Goal: Task Accomplishment & Management: Complete application form

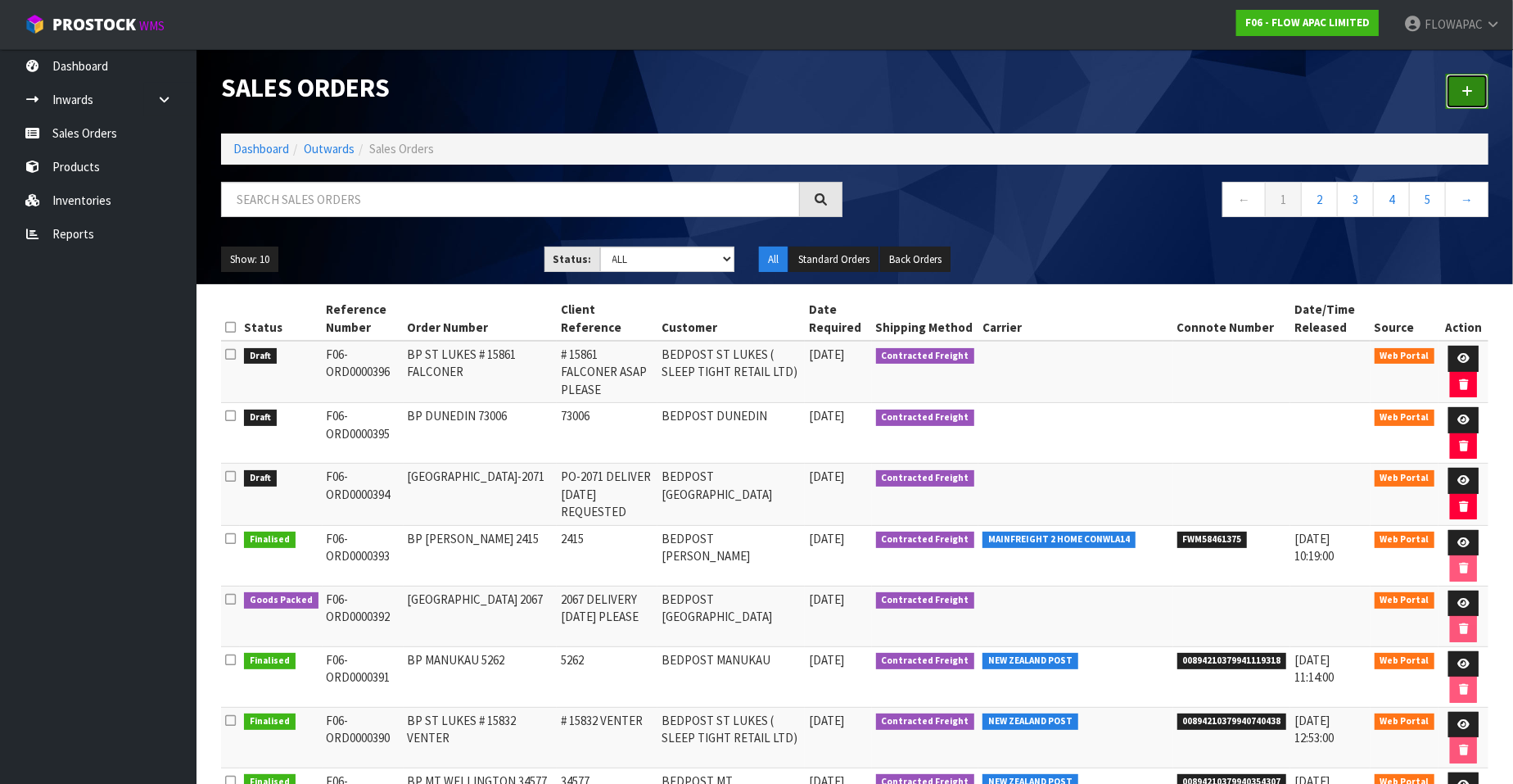
click at [1466, 85] on icon at bounding box center [1467, 91] width 11 height 12
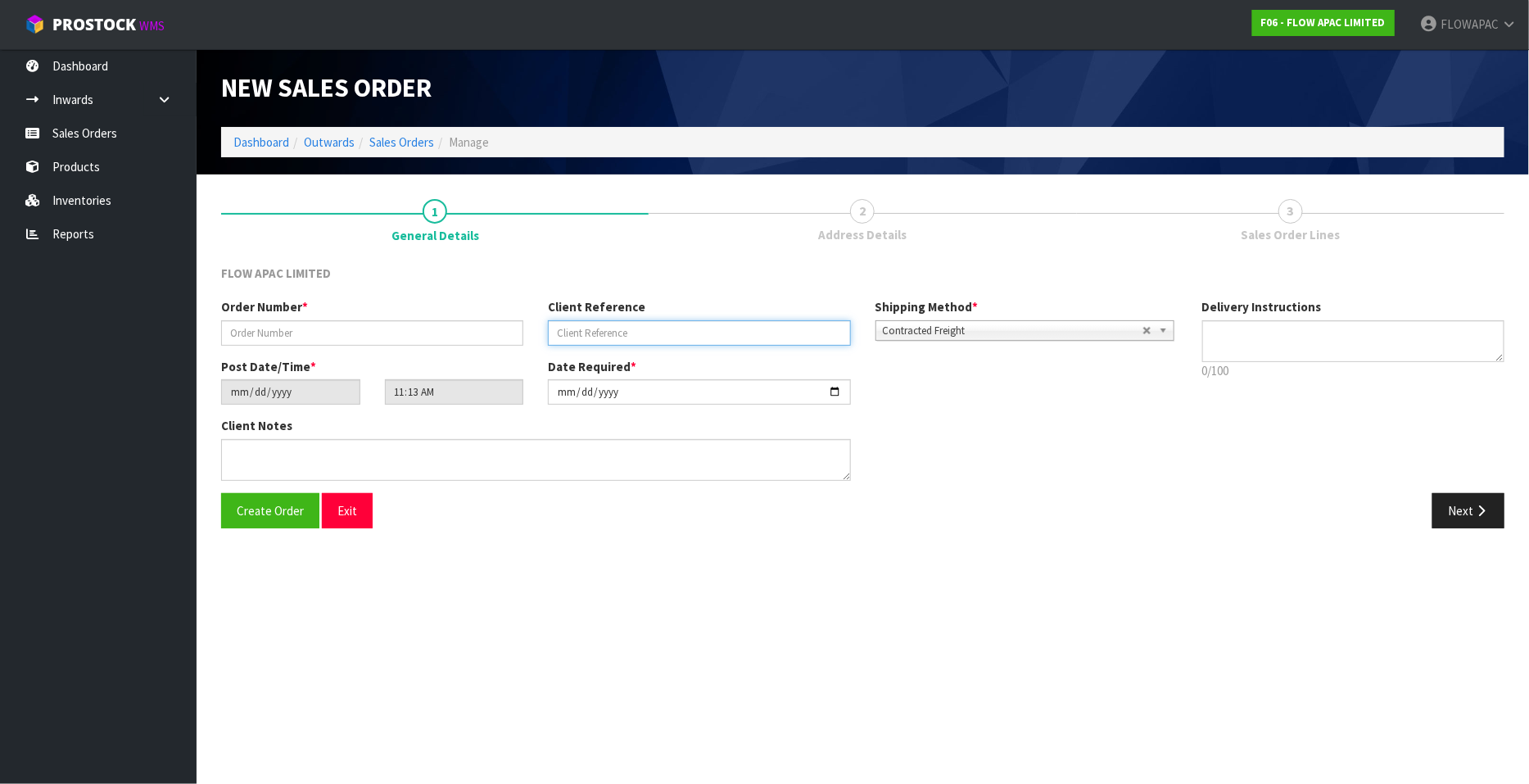
click at [581, 334] on input "text" at bounding box center [698, 333] width 302 height 26
paste input "# 310825 FLOOR"
type input "# 310825 FLOOR"
click at [389, 339] on input "text" at bounding box center [372, 333] width 302 height 26
paste input "# 310825 FLOOR"
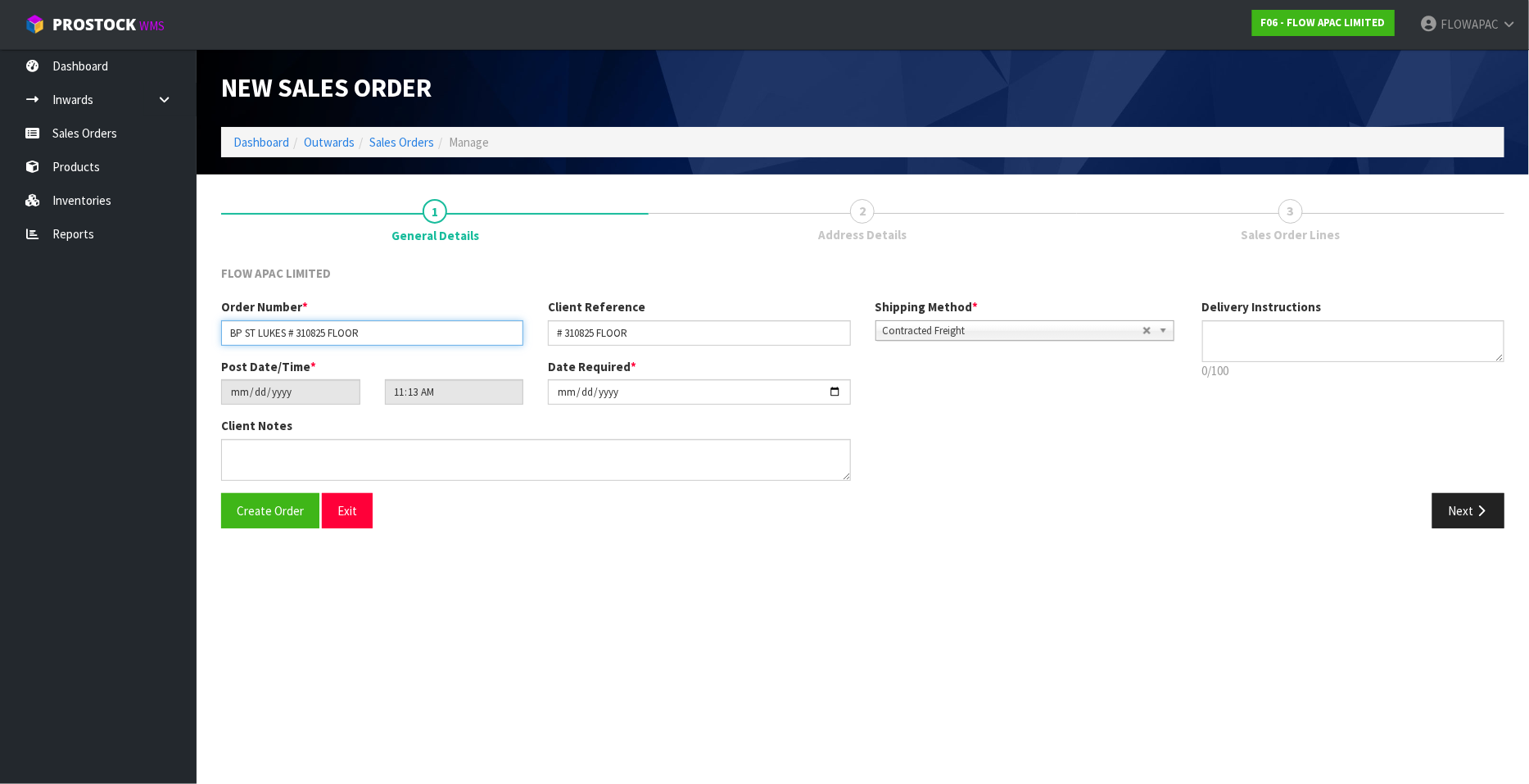
type input "BP ST LUKES # 310825 FLOOR"
click at [832, 388] on input "[DATE]" at bounding box center [698, 391] width 302 height 26
type input "[DATE]"
click at [688, 339] on input "# 310825 FLOOR" at bounding box center [698, 333] width 302 height 26
type input "# 310825 FLOOR ASAP PLEASE"
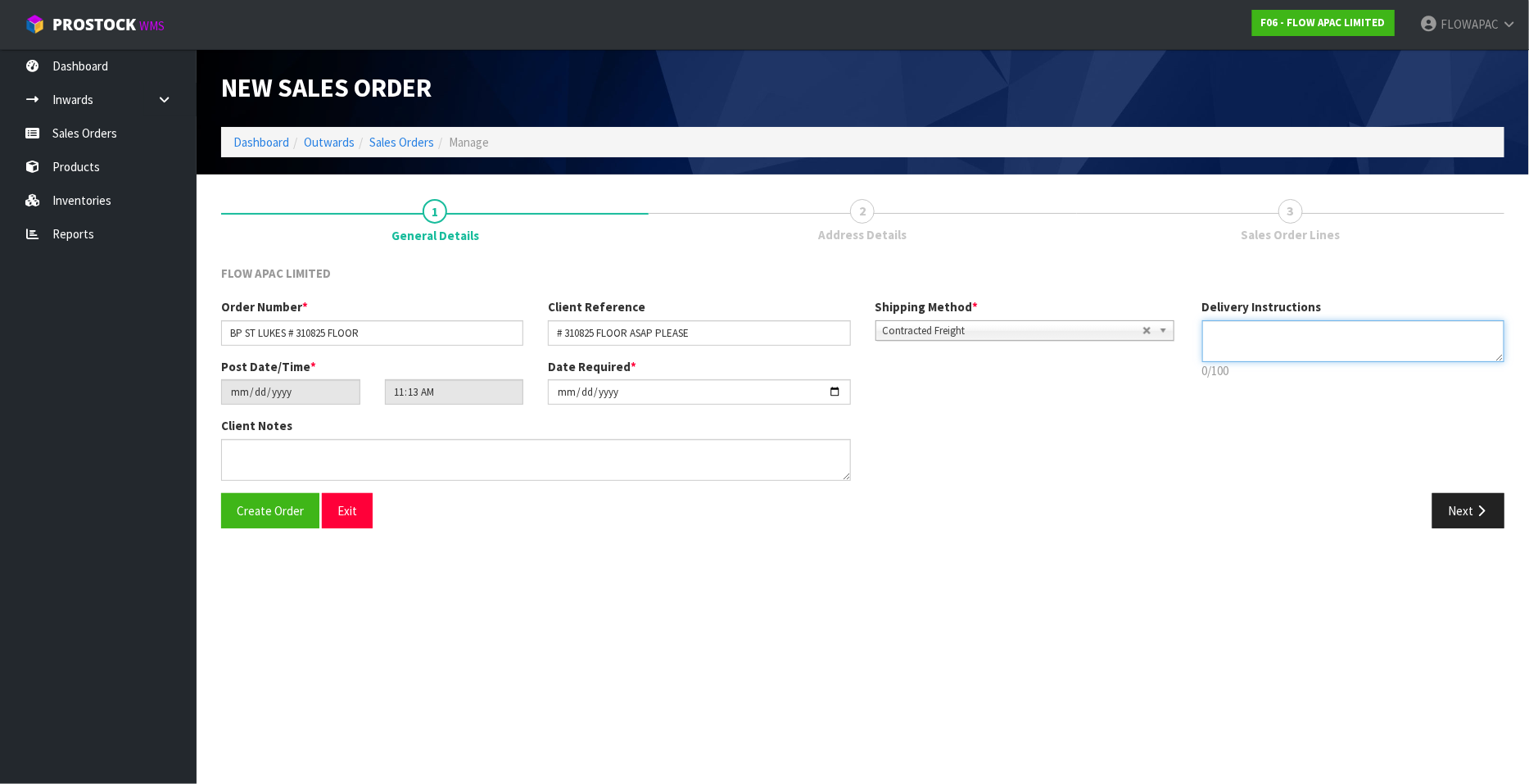
click at [1273, 333] on textarea at bounding box center [1353, 341] width 302 height 42
type textarea "STORE REQUESTED ASAP PLEASE"
click at [279, 508] on span "Create Order" at bounding box center [270, 510] width 67 height 15
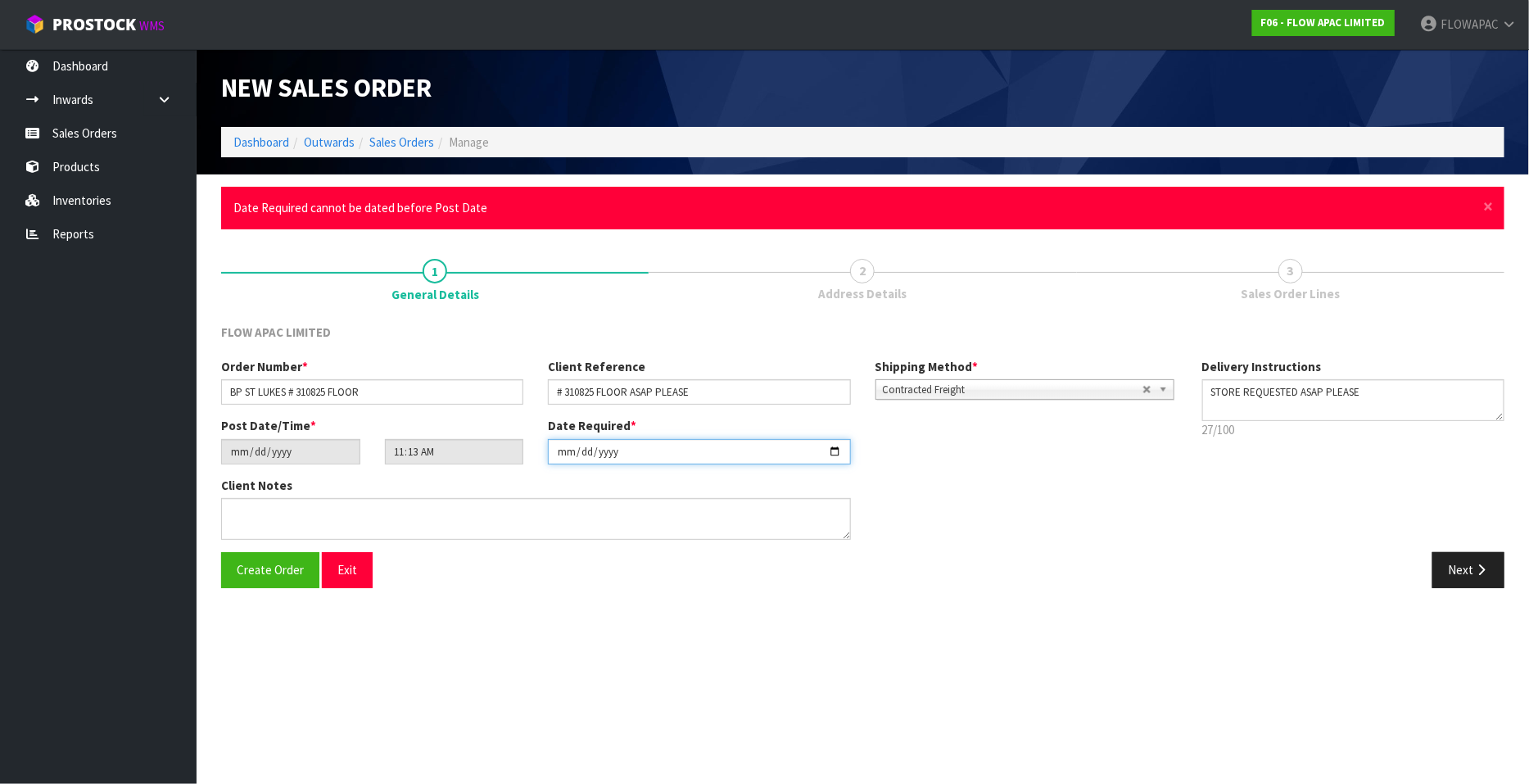
click at [834, 452] on input "[DATE]" at bounding box center [698, 451] width 302 height 26
type input "2025-09-01"
click at [281, 570] on span "Create Order" at bounding box center [270, 569] width 67 height 15
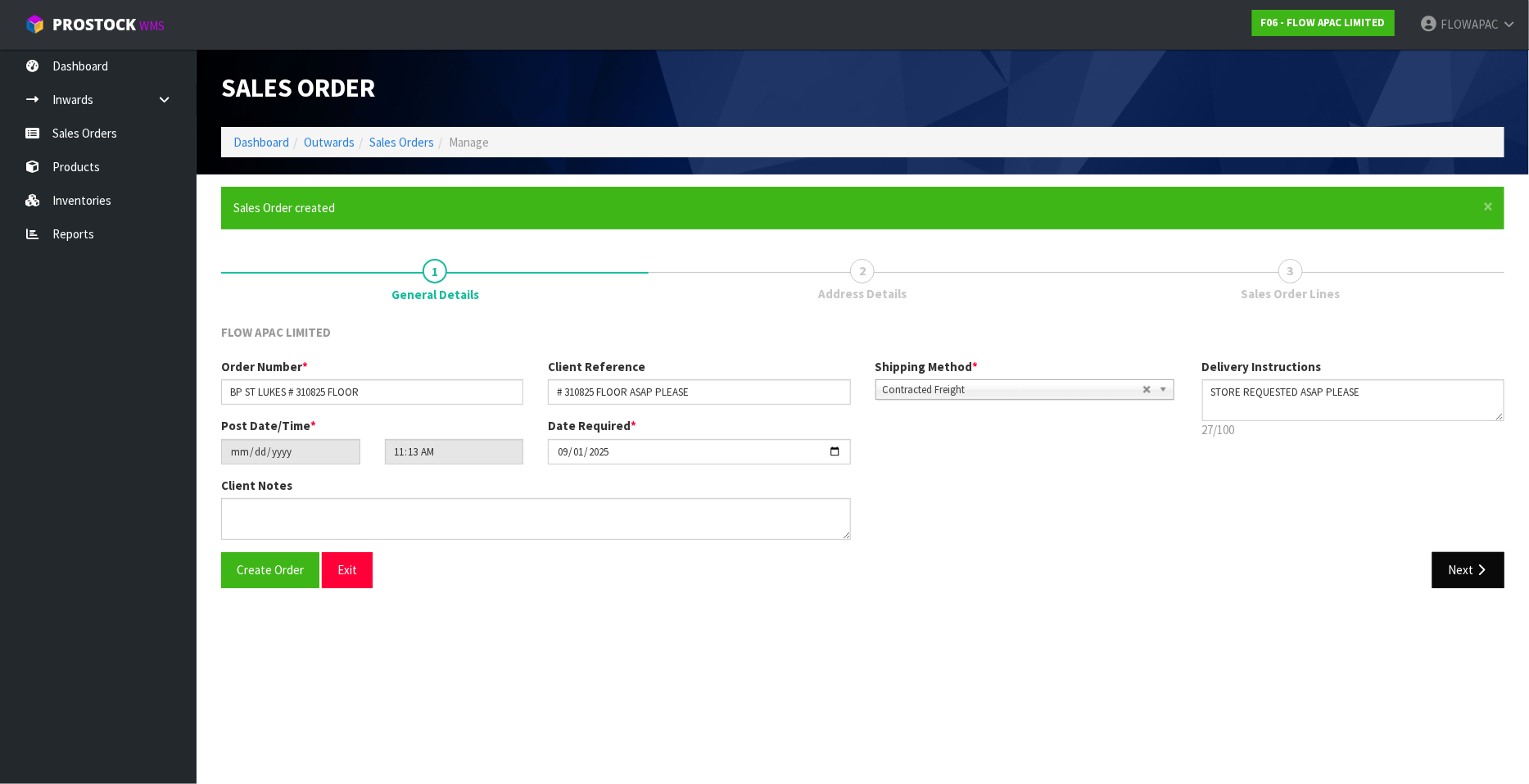
type input "13:13:00.000"
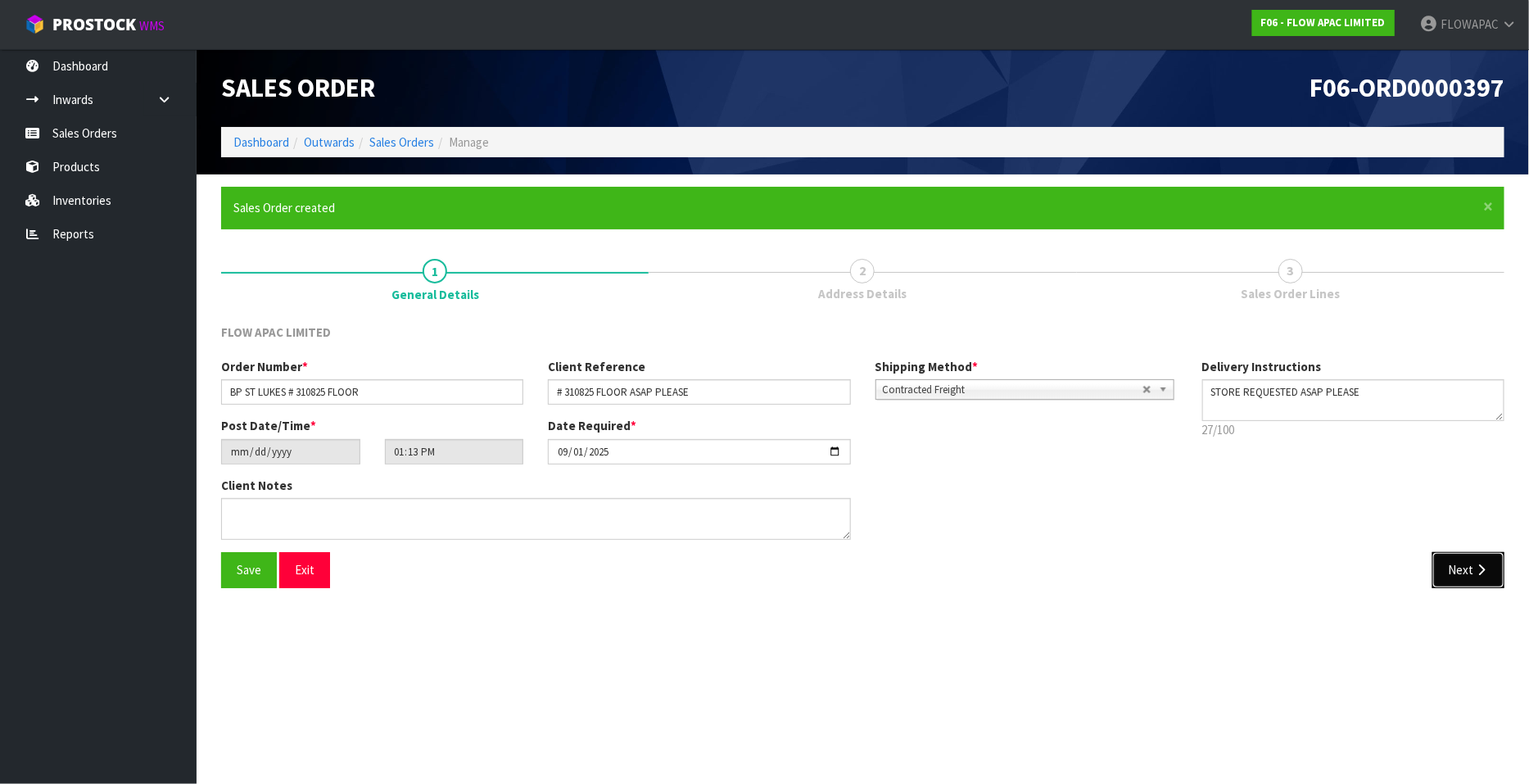
click at [1477, 564] on icon "button" at bounding box center [1480, 569] width 15 height 12
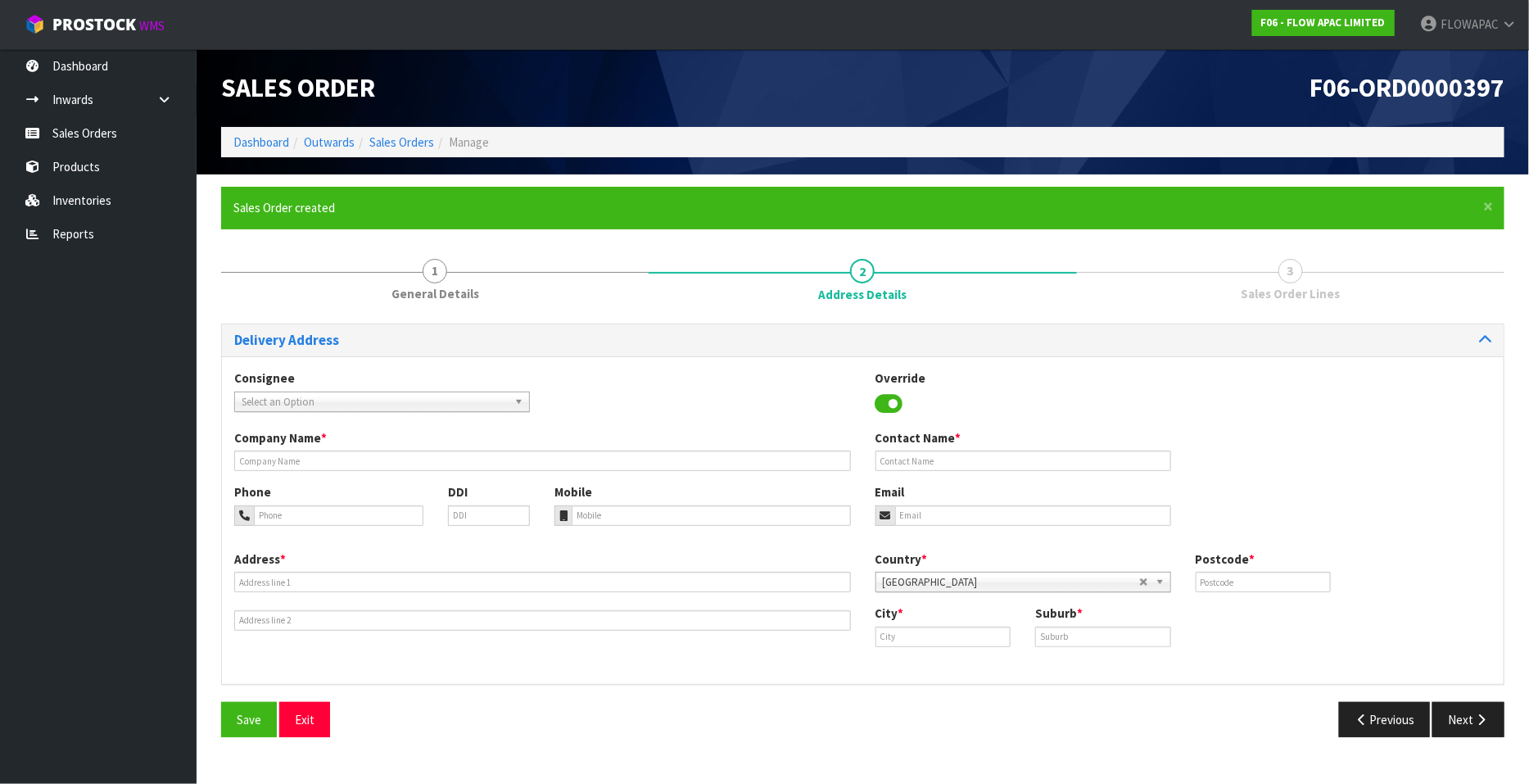
click at [404, 395] on span "Select an Option" at bounding box center [374, 402] width 266 height 20
type input "bedpost st"
click at [468, 447] on li "SLETIGRET - BEDPOST ST LUKES ( SLEEP TIGHT RETAIL LTD)" at bounding box center [382, 447] width 287 height 20
type input "BEDPOST ST LUKES ( SLEEP TIGHT RETAIL LTD)"
type input "[PERSON_NAME]"
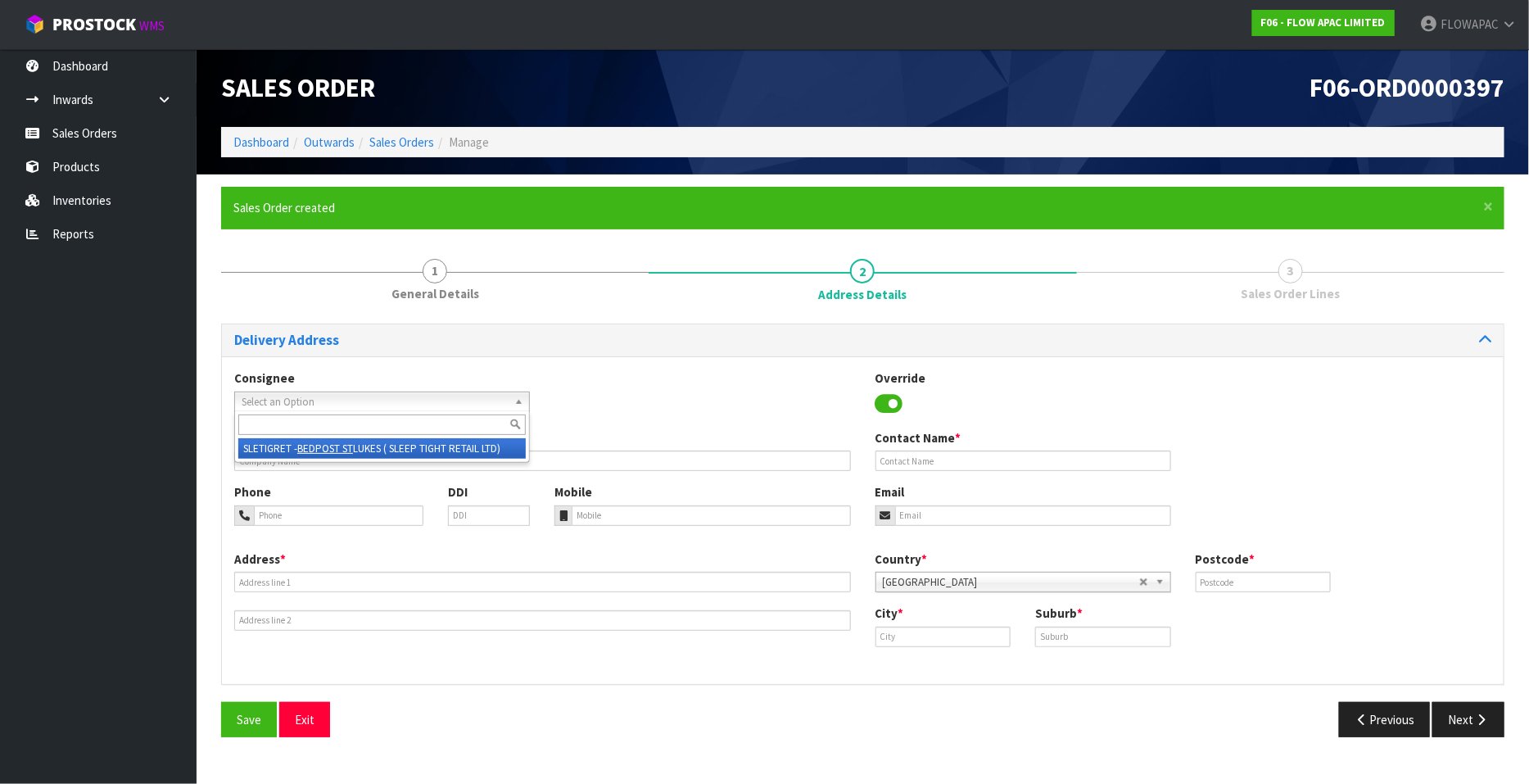
type input "[EMAIL_ADDRESS][DOMAIN_NAME]"
type input "SHOP [STREET_ADDRESS][PERSON_NAME]"
type input "1025"
type input "[GEOGRAPHIC_DATA]"
type input "ST LUKES"
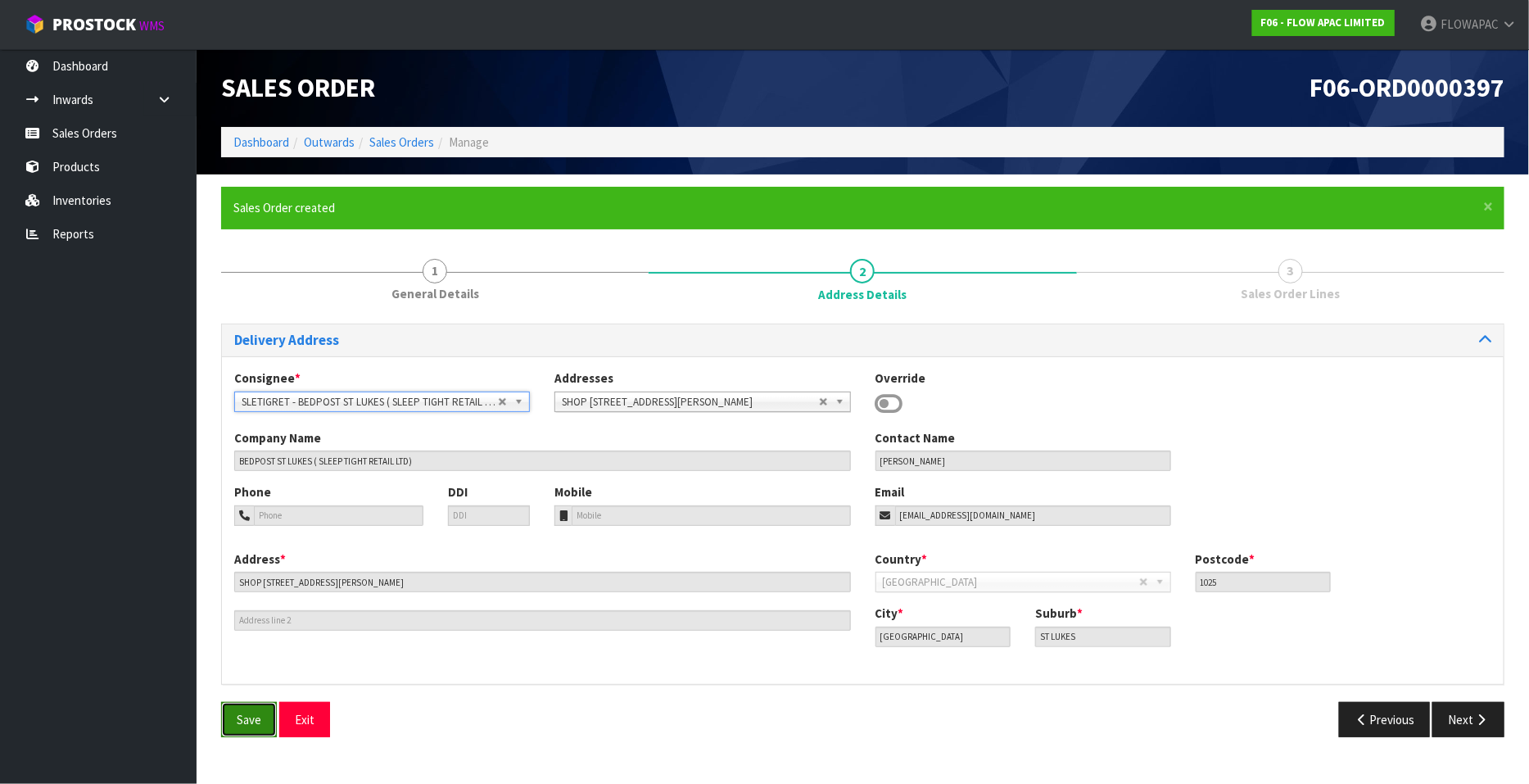
click at [252, 732] on button "Save" at bounding box center [249, 719] width 55 height 35
click at [1466, 726] on button "Next" at bounding box center [1468, 719] width 72 height 35
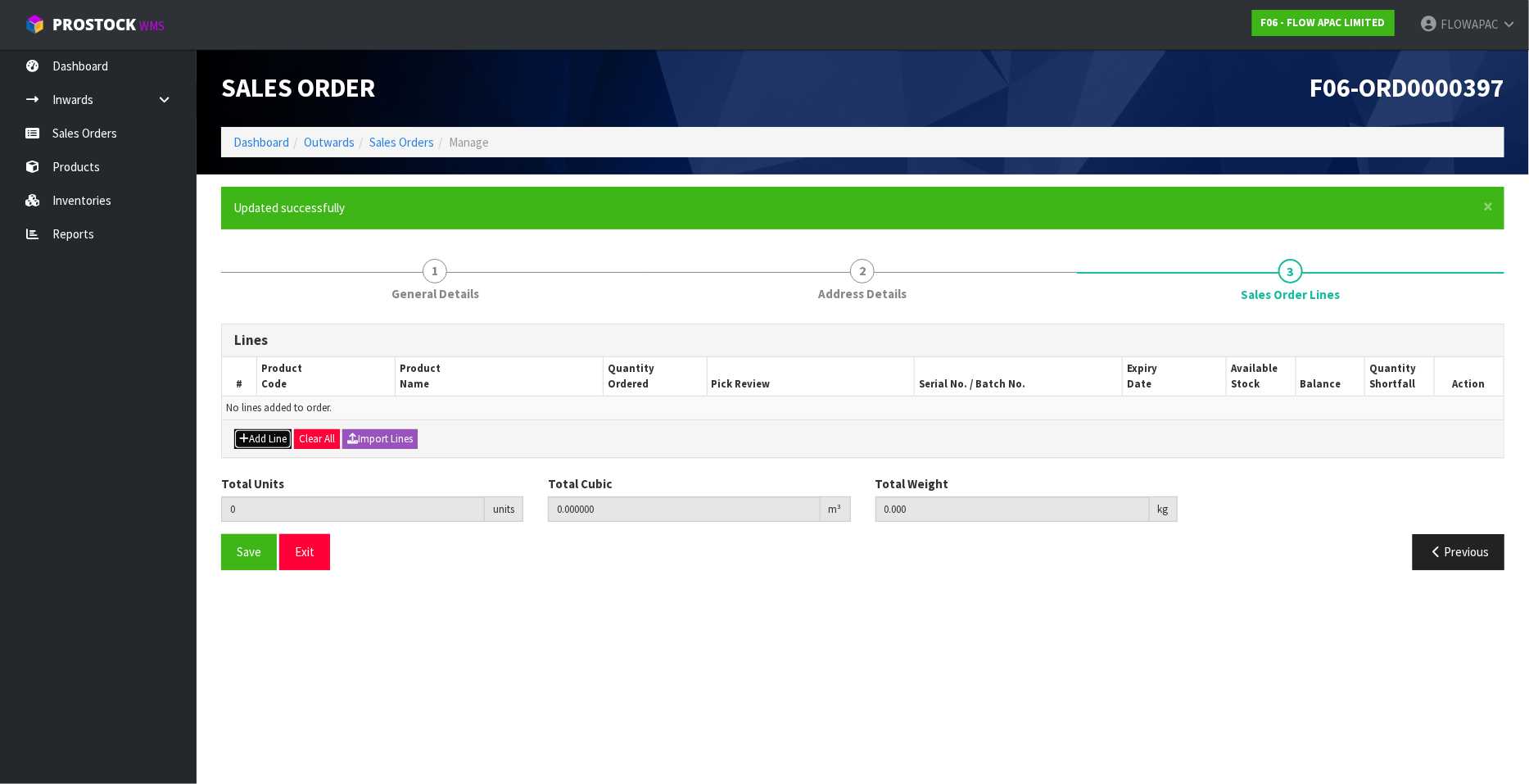
click at [269, 440] on button "Add Line" at bounding box center [263, 439] width 57 height 20
type input "0"
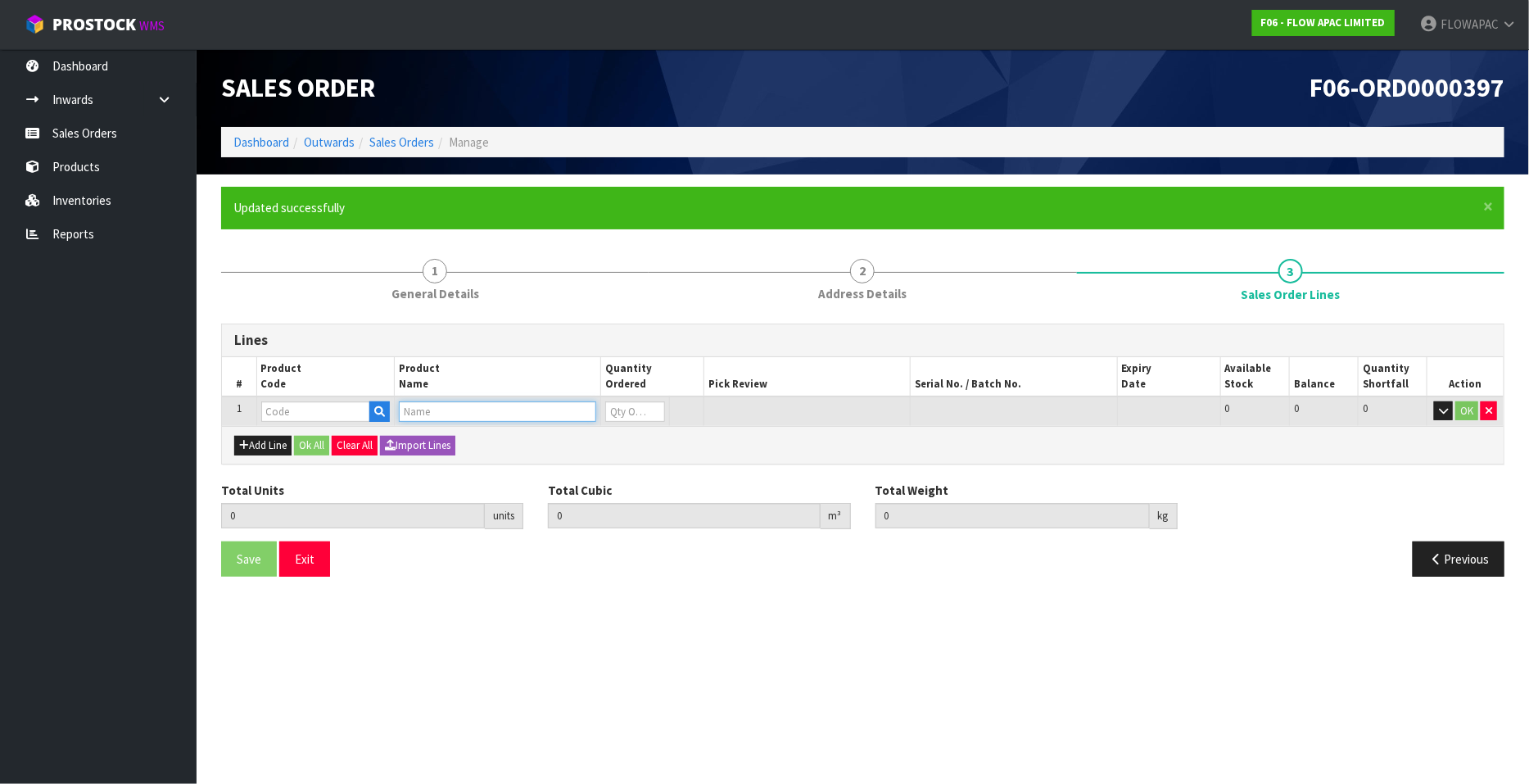
click at [444, 409] on input "text" at bounding box center [497, 411] width 197 height 20
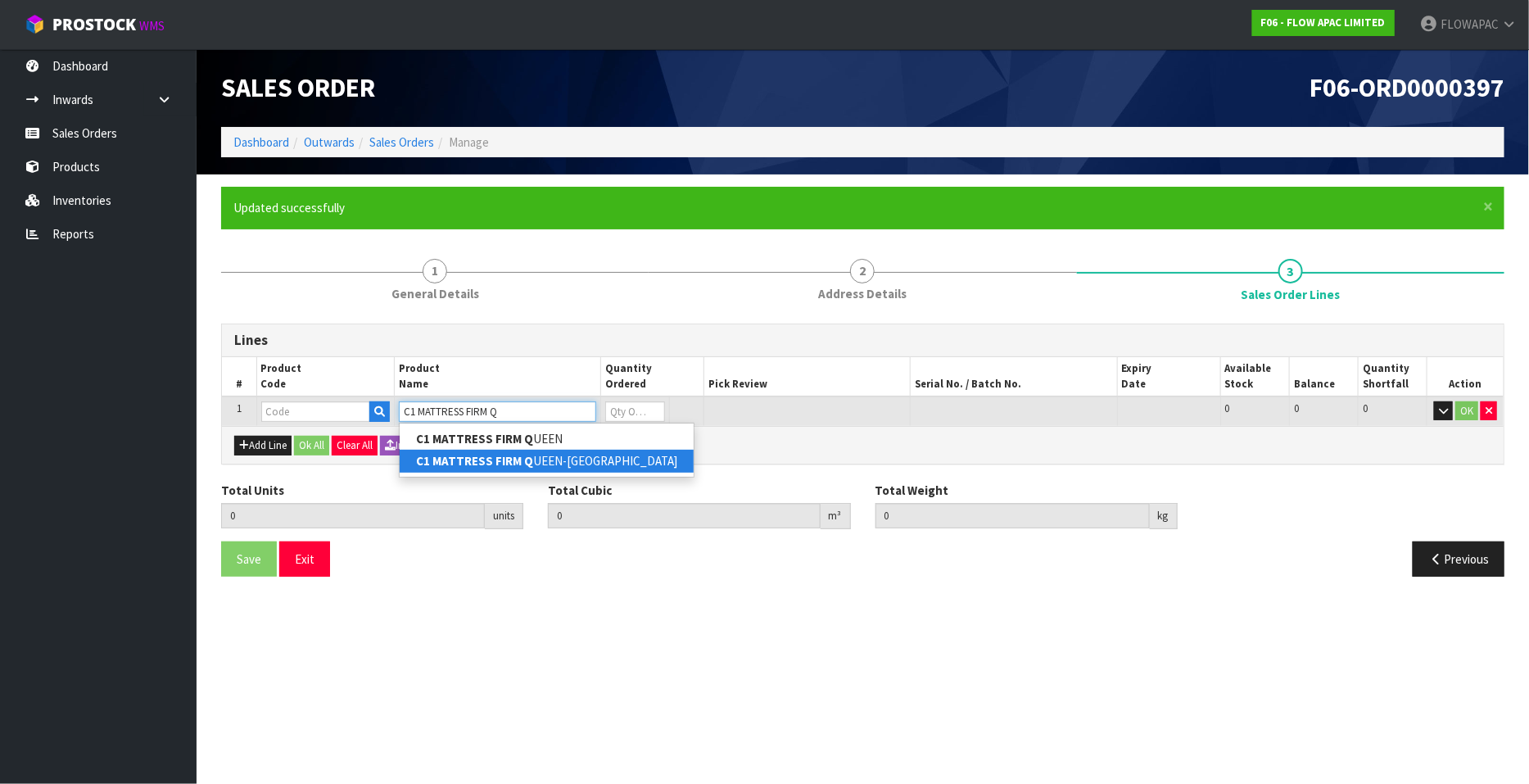
type input "C1 MATTRESS FIRM Q"
click at [526, 449] on link "C1 MATTRESS FIRM Q UEEN-FL" at bounding box center [547, 460] width 294 height 22
type input "C1 MATTRESS FIRM QUEEN-FL"
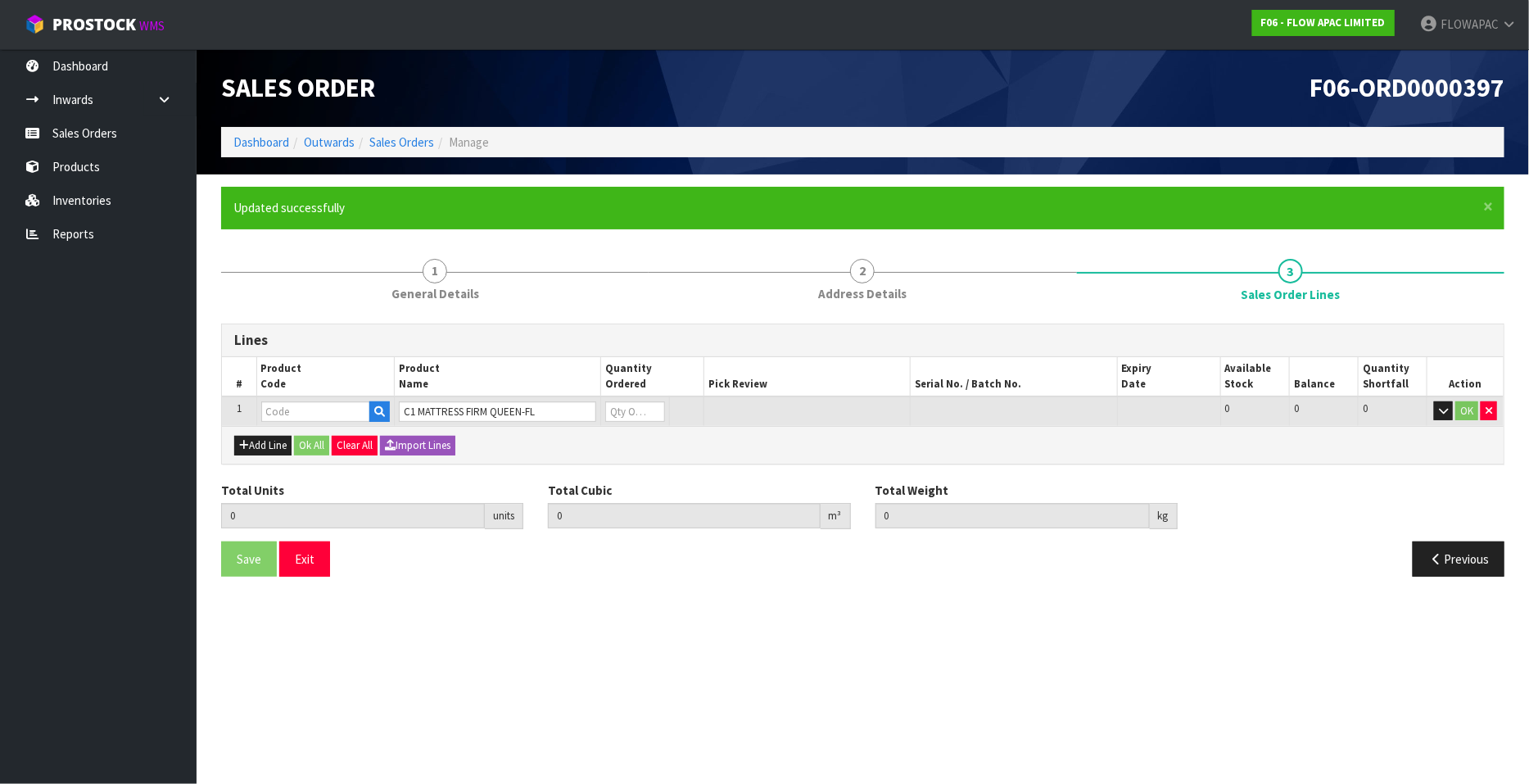
type input "0.000000"
type input "0.000"
type input "BZA0275Z5-FL"
type input "0"
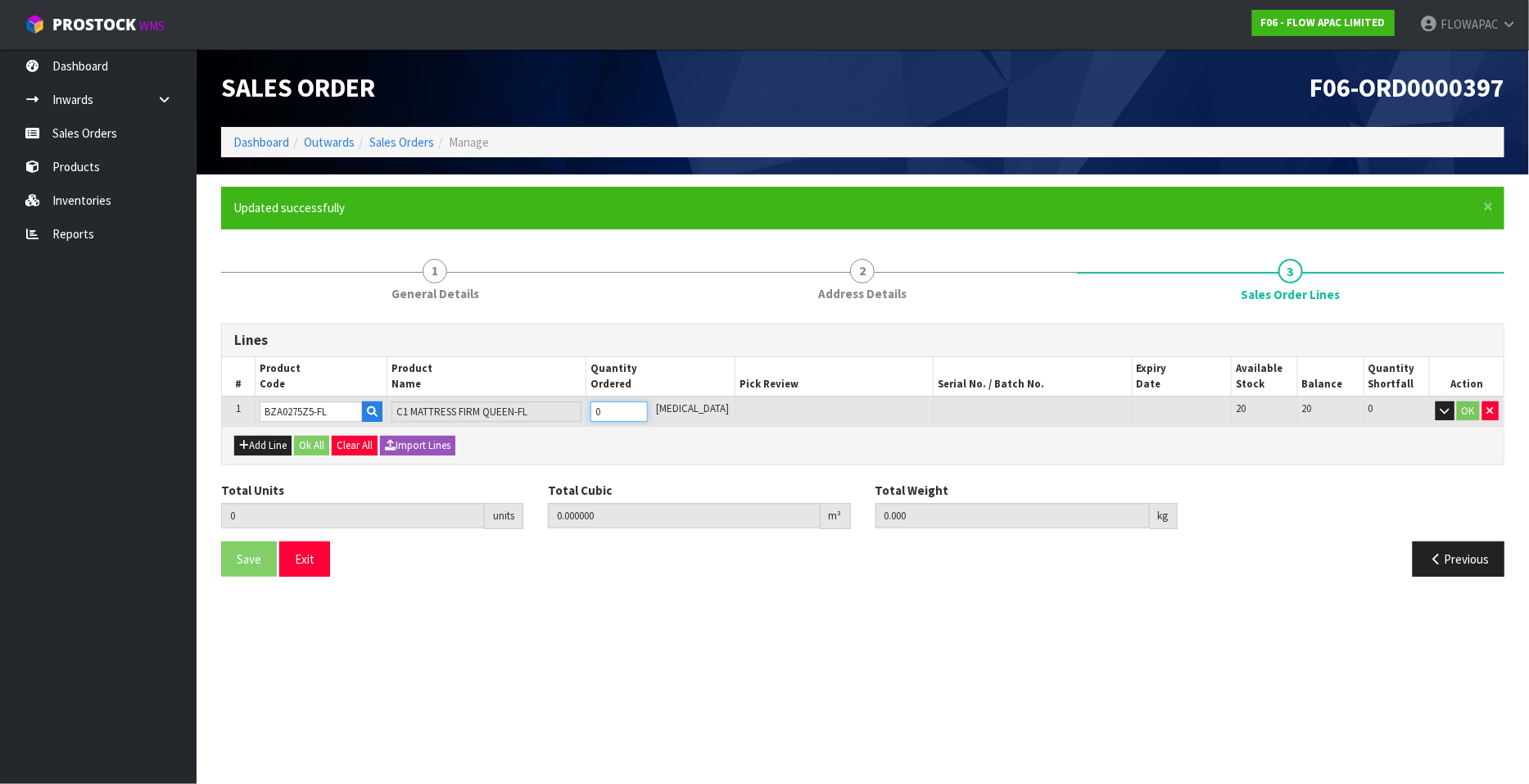
type input "1"
type input "0.83824"
type input "29"
type input "1"
click at [648, 404] on input "1" at bounding box center [619, 411] width 57 height 20
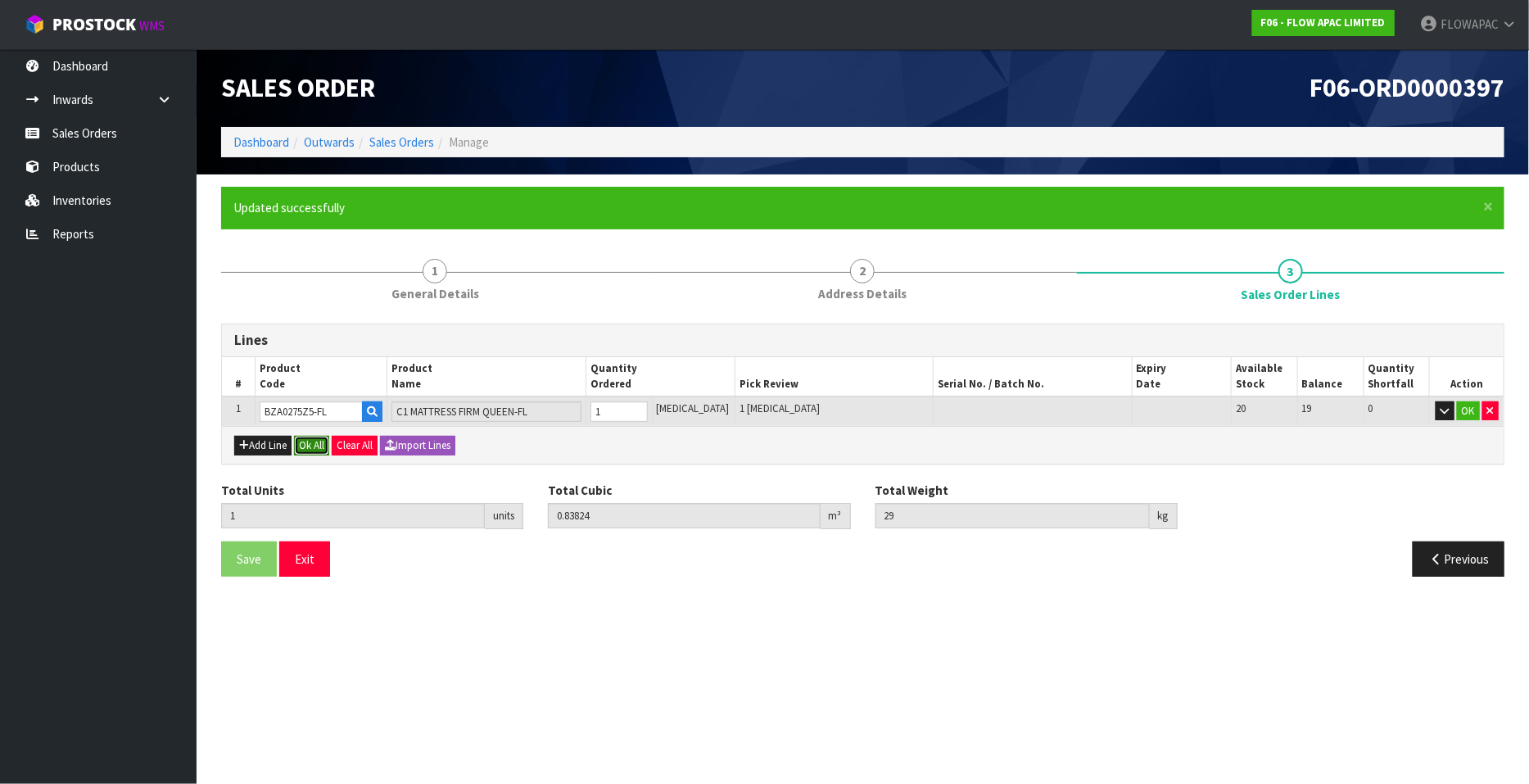
click at [323, 444] on button "Ok All" at bounding box center [311, 445] width 35 height 20
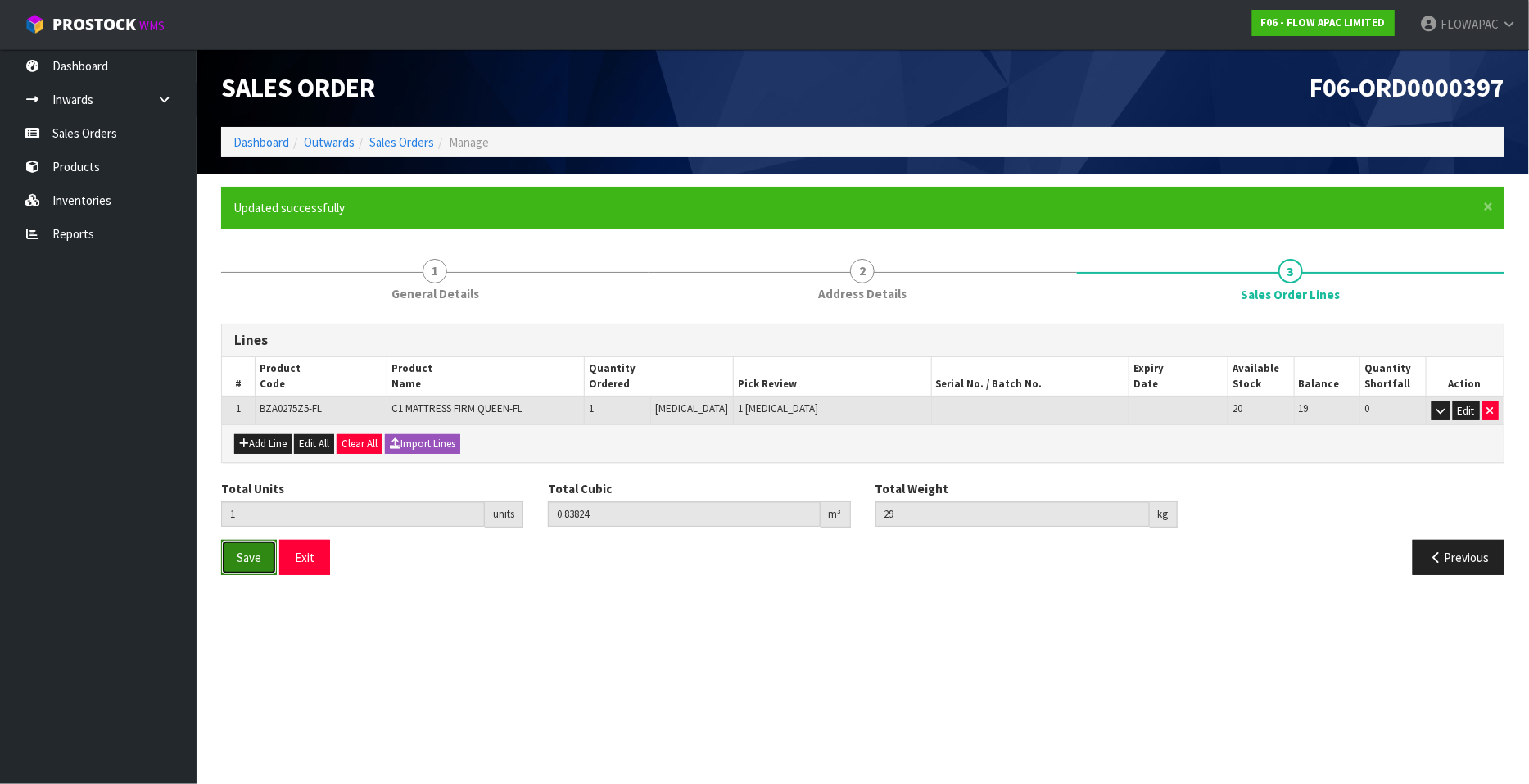
click at [249, 563] on button "Save" at bounding box center [249, 557] width 55 height 35
click at [254, 567] on button "Save" at bounding box center [249, 557] width 55 height 35
click at [311, 561] on button "Exit" at bounding box center [304, 557] width 51 height 35
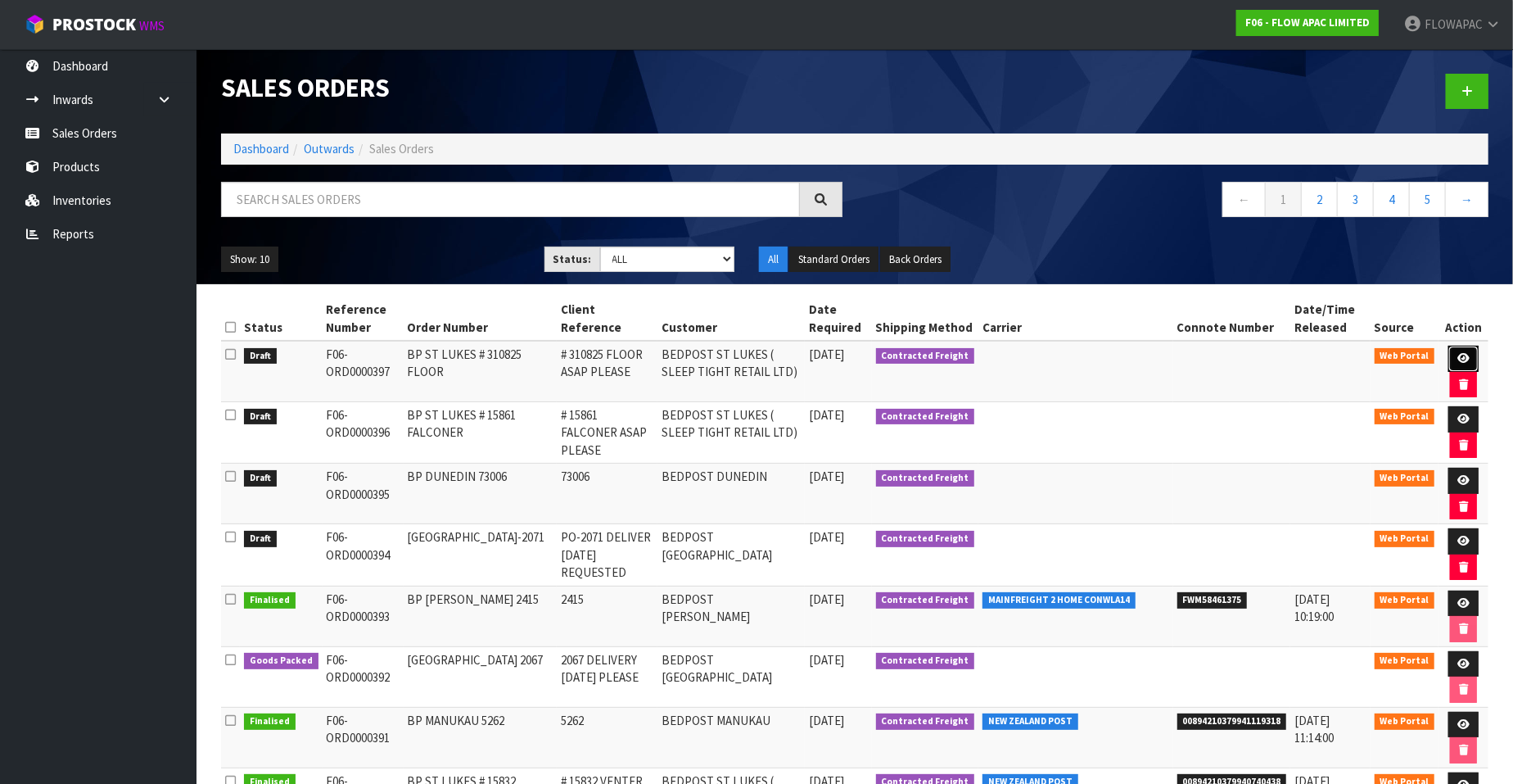
click at [1461, 354] on icon at bounding box center [1463, 358] width 12 height 10
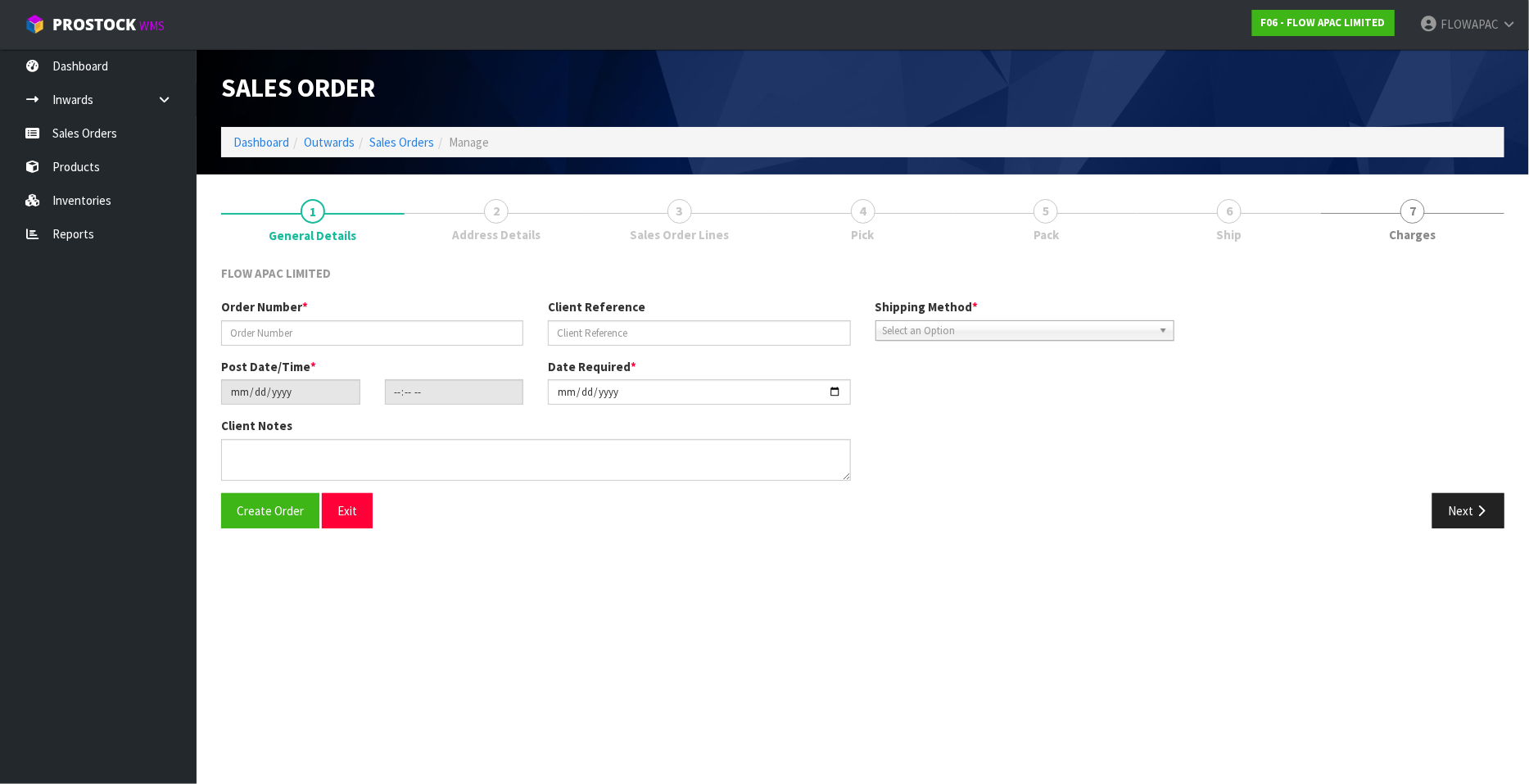
type input "BP ST LUKES # 310825 FLOOR"
type input "# 310825 FLOOR ASAP PLEASE"
type input "[DATE]"
type input "19:13:00.000"
type input "2025-09-01"
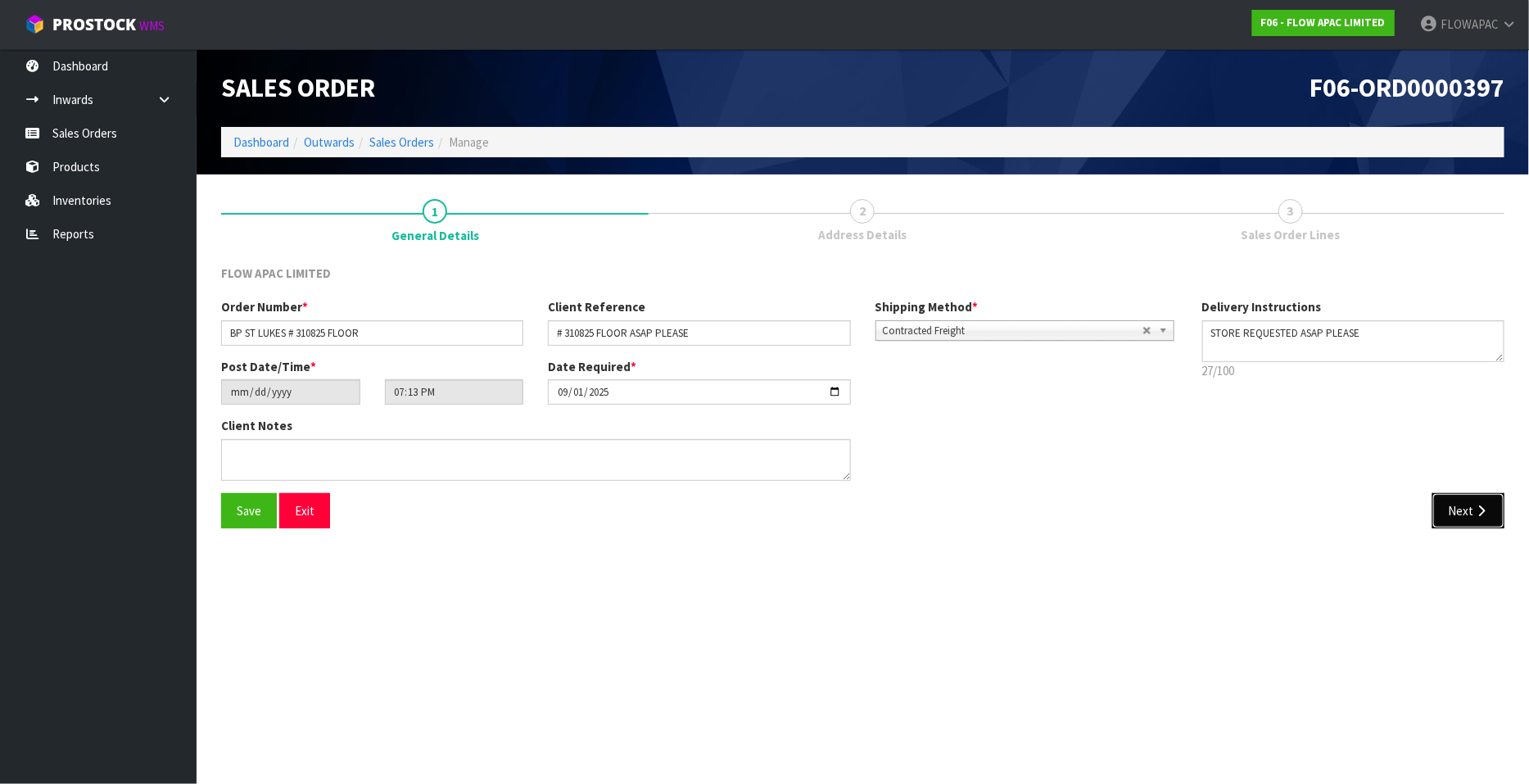
click at [1490, 518] on button "Next" at bounding box center [1468, 510] width 72 height 35
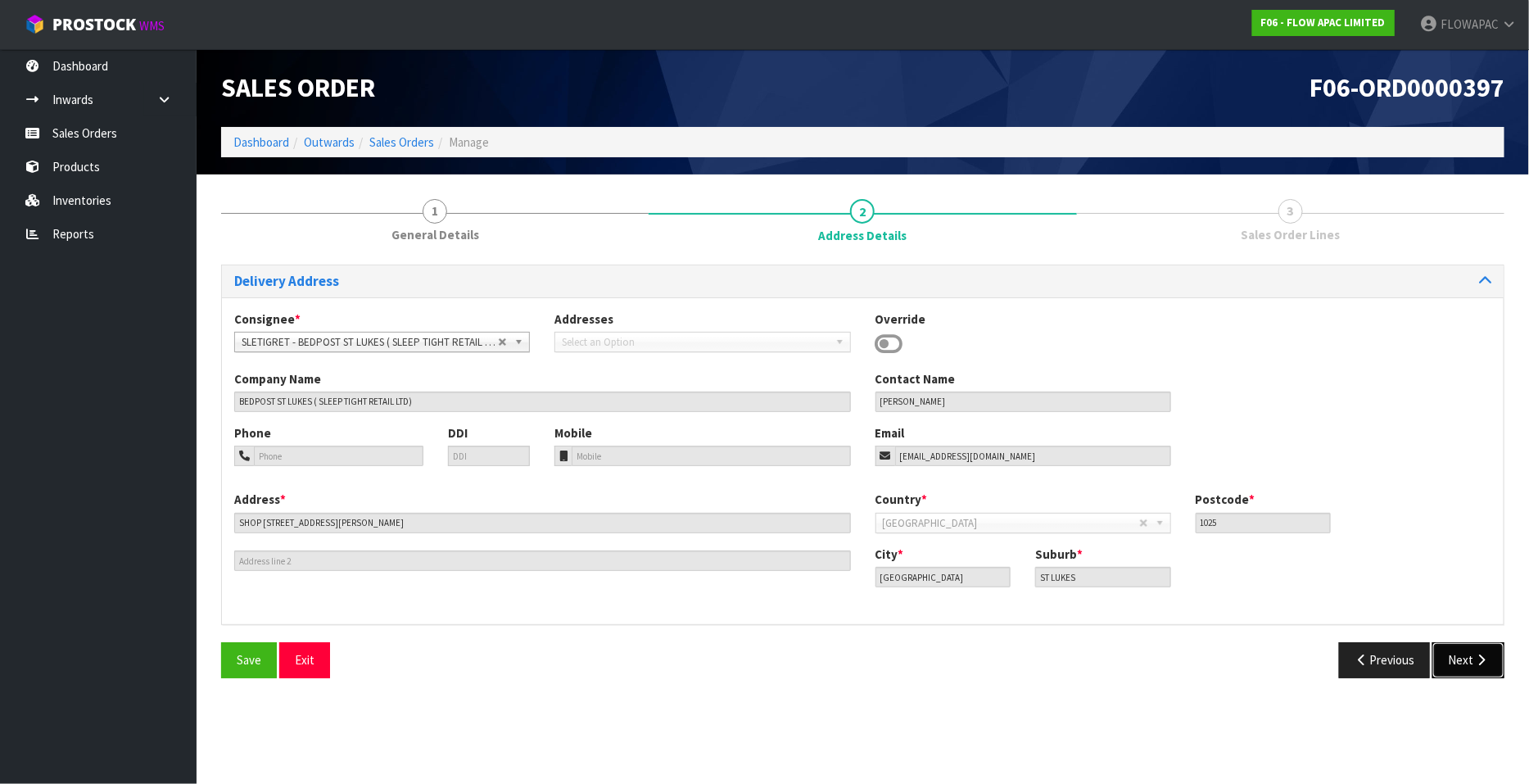
click at [1471, 662] on button "Next" at bounding box center [1468, 659] width 72 height 35
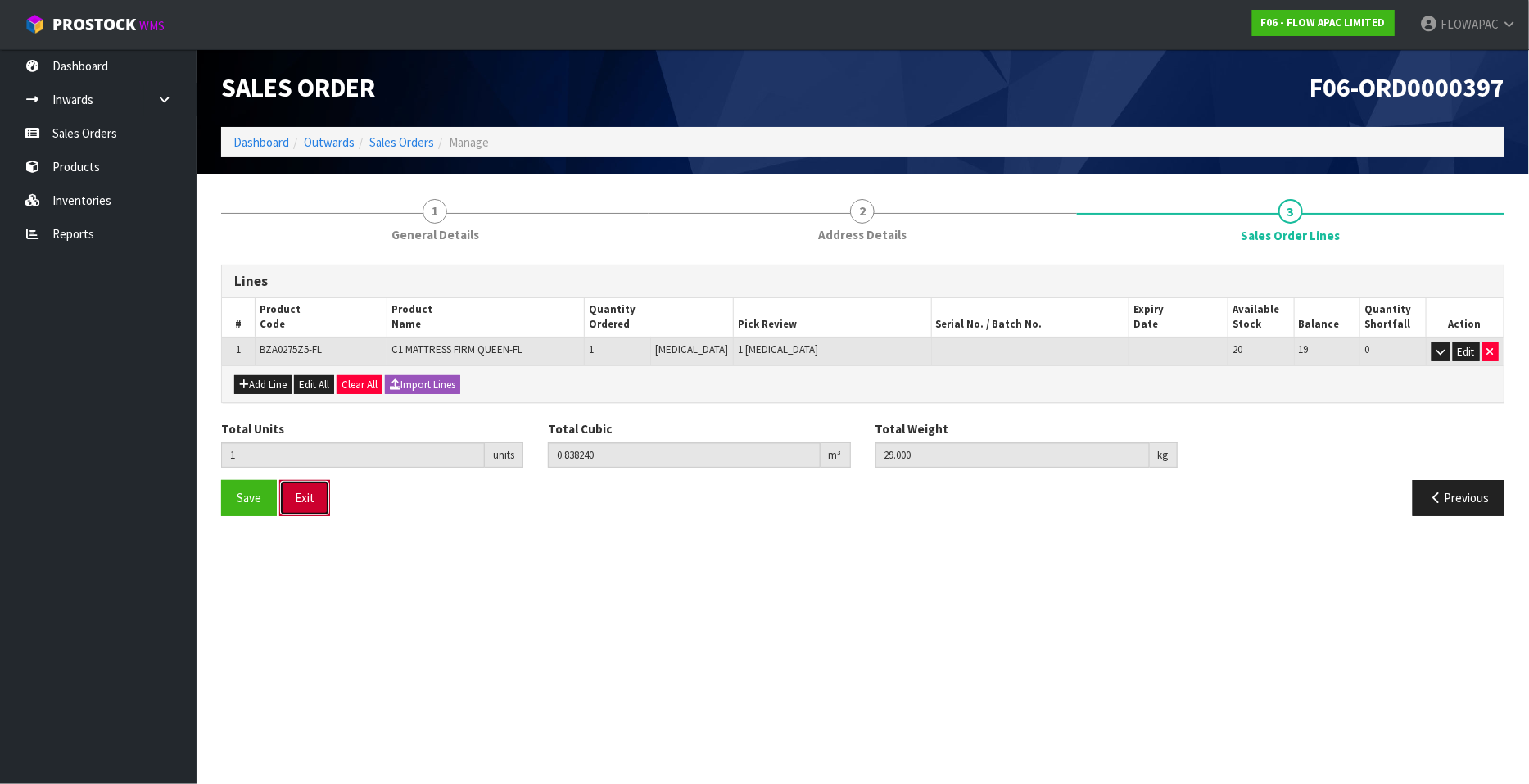
click at [317, 502] on button "Exit" at bounding box center [304, 497] width 51 height 35
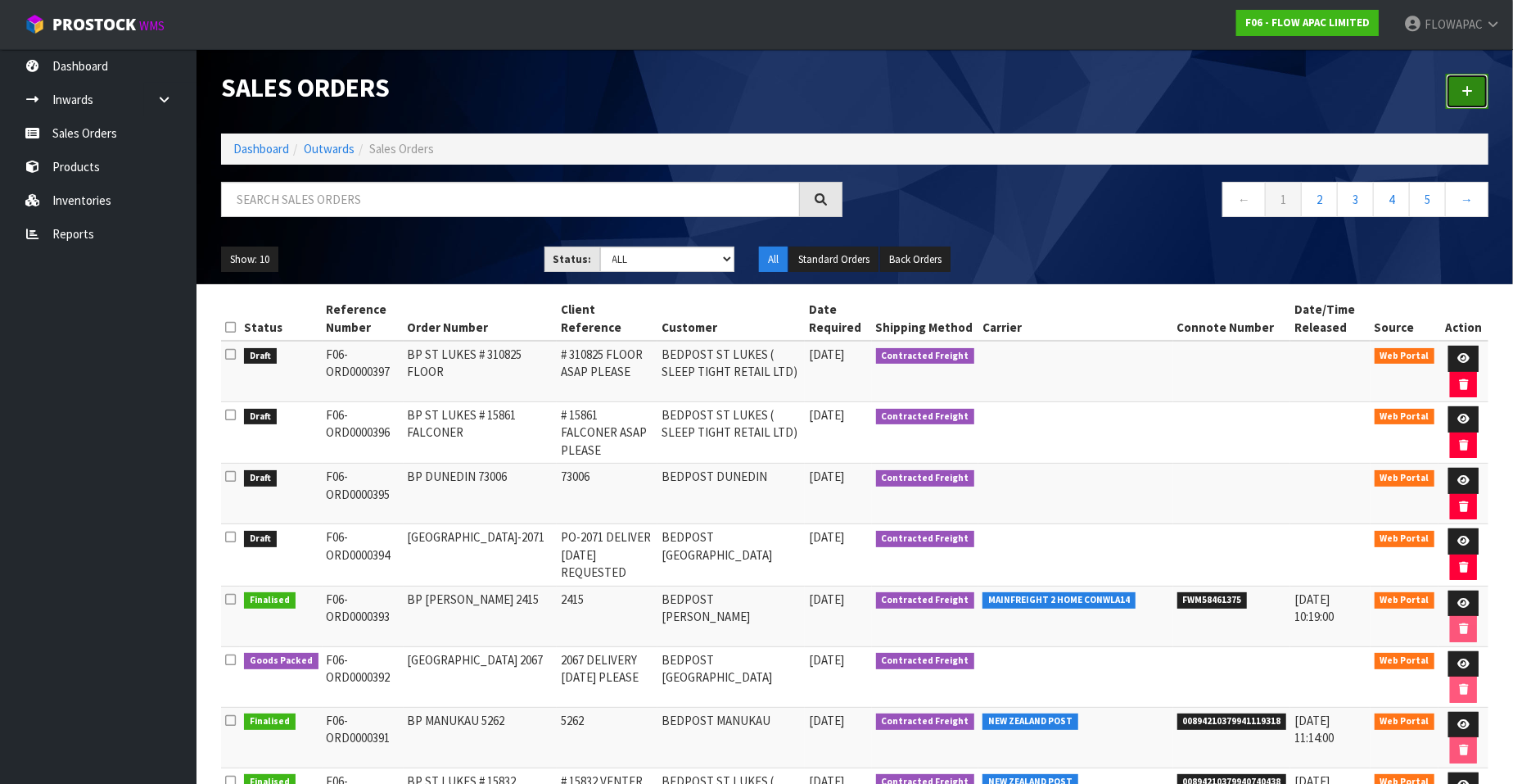
click at [1469, 90] on icon at bounding box center [1467, 91] width 11 height 12
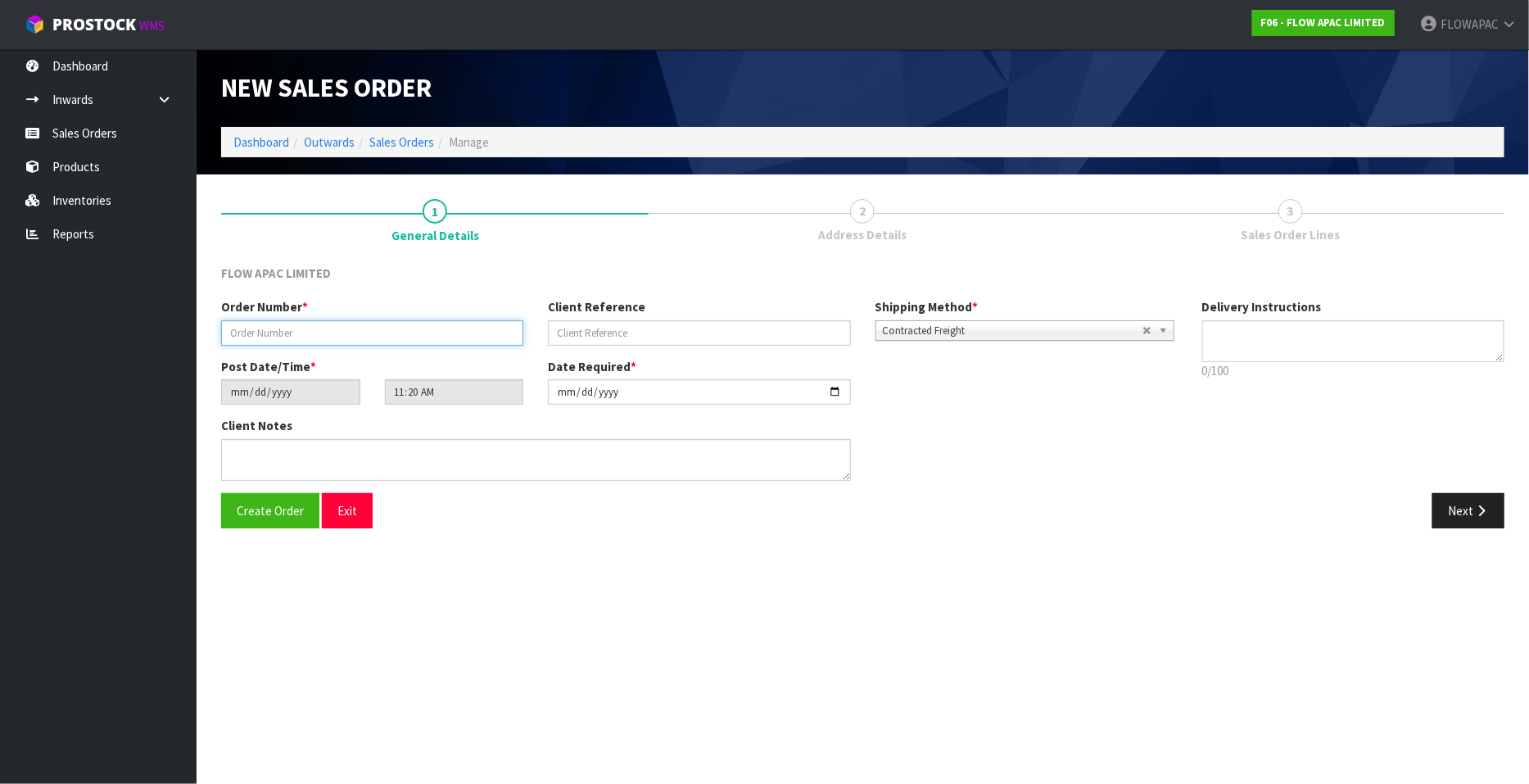
drag, startPoint x: 369, startPoint y: 333, endPoint x: 383, endPoint y: 315, distance: 22.8
click at [369, 333] on input "text" at bounding box center [372, 333] width 302 height 26
paste input "PO-0080"
type input "BP MT MAUNGANUI PO-0080"
paste input "PO-0080"
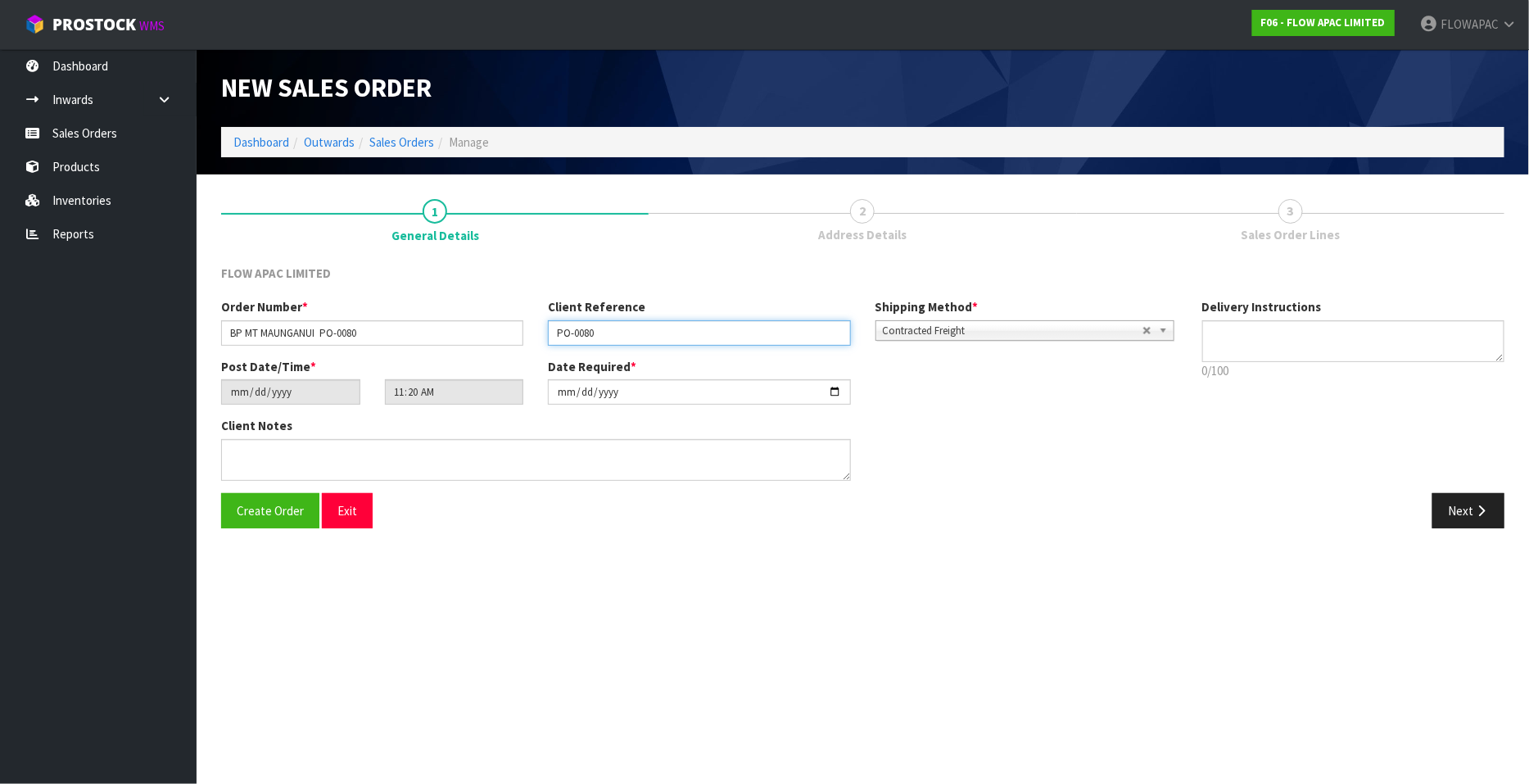
type input "PO-0080"
click at [834, 390] on input "[DATE]" at bounding box center [698, 391] width 302 height 26
type input "2025-09-01"
click at [266, 513] on span "Create Order" at bounding box center [270, 510] width 67 height 15
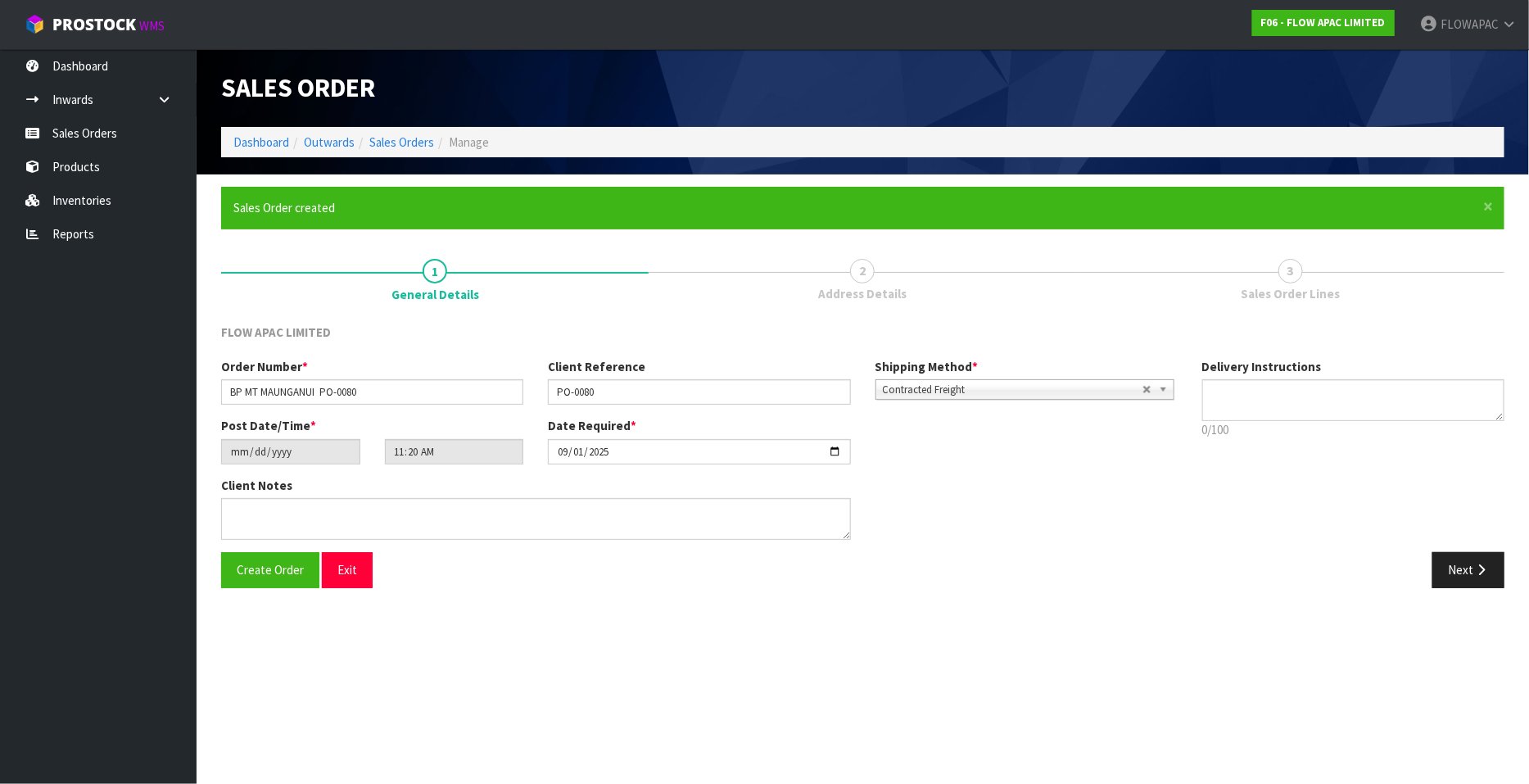
type input "13:20:00.000"
click at [1477, 512] on div "Order Number * BP MT MAUNGANUI PO-0080 Client Reference PO-0080 Shipping Method…" at bounding box center [862, 454] width 1308 height 194
click at [1465, 577] on button "Next" at bounding box center [1468, 569] width 72 height 35
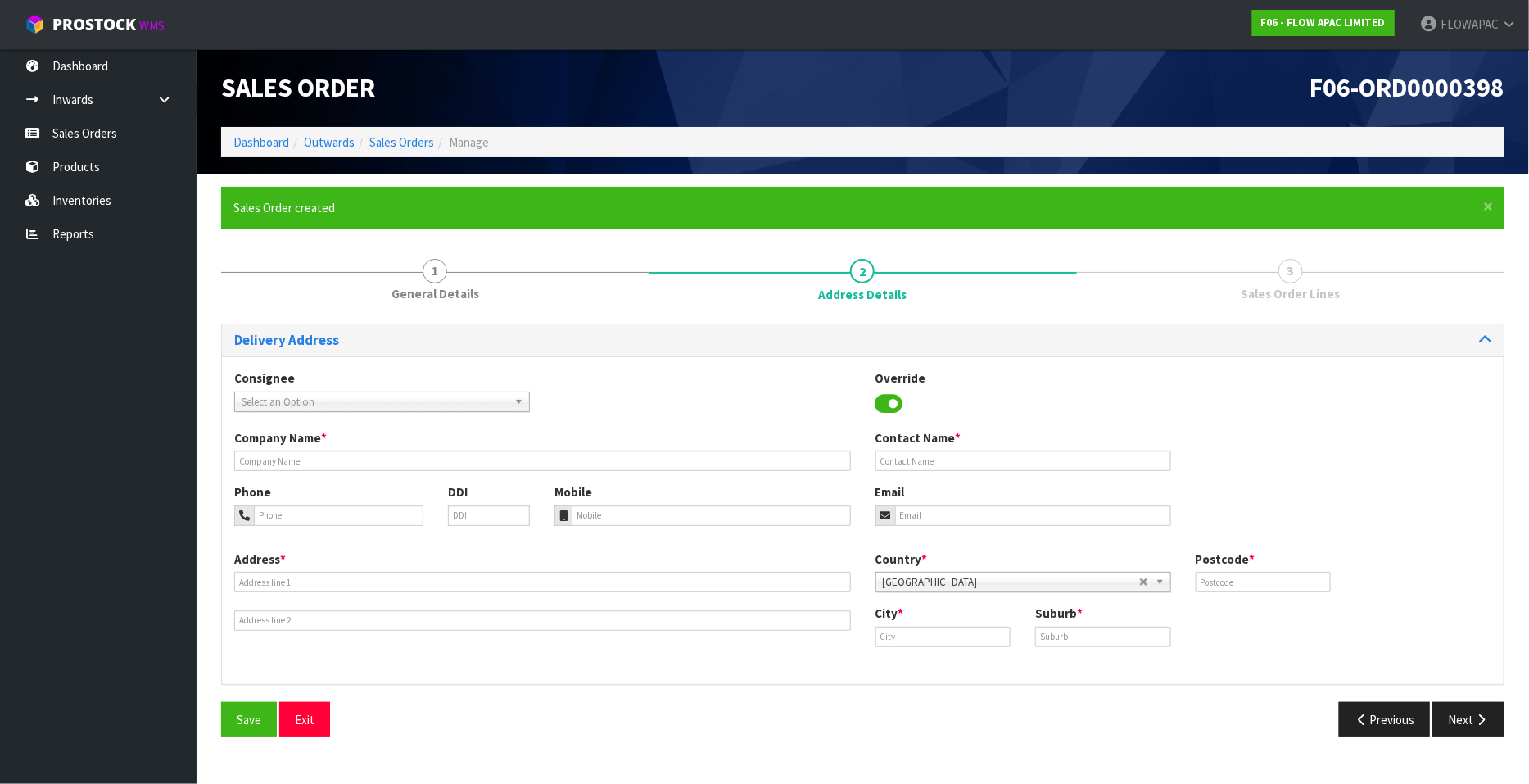
click at [317, 396] on span "Select an Option" at bounding box center [374, 402] width 266 height 20
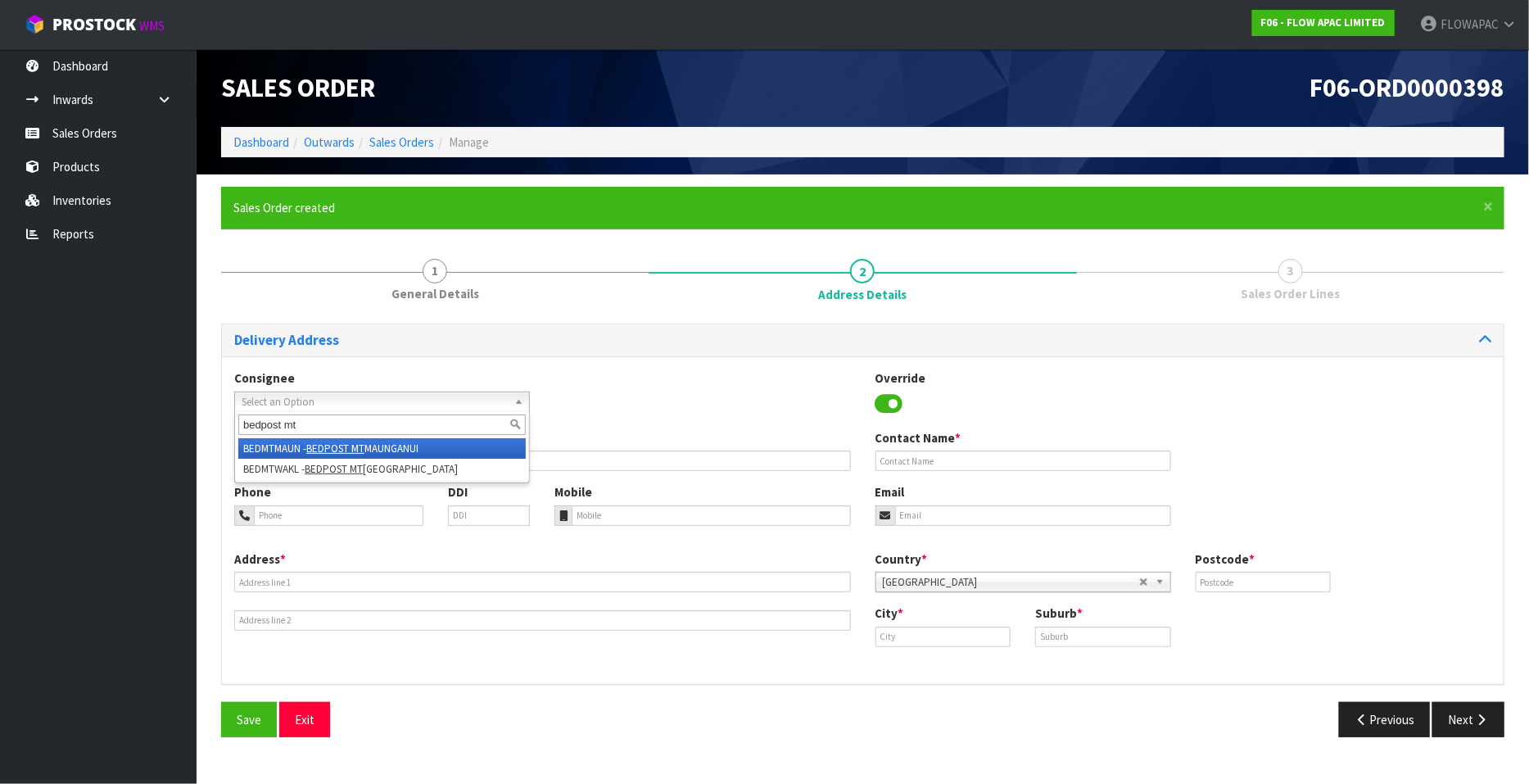
type input "bedpost mt"
click at [420, 448] on li "BEDMTMAUN - BEDPOST MT MAUNGANUI" at bounding box center [382, 447] width 287 height 20
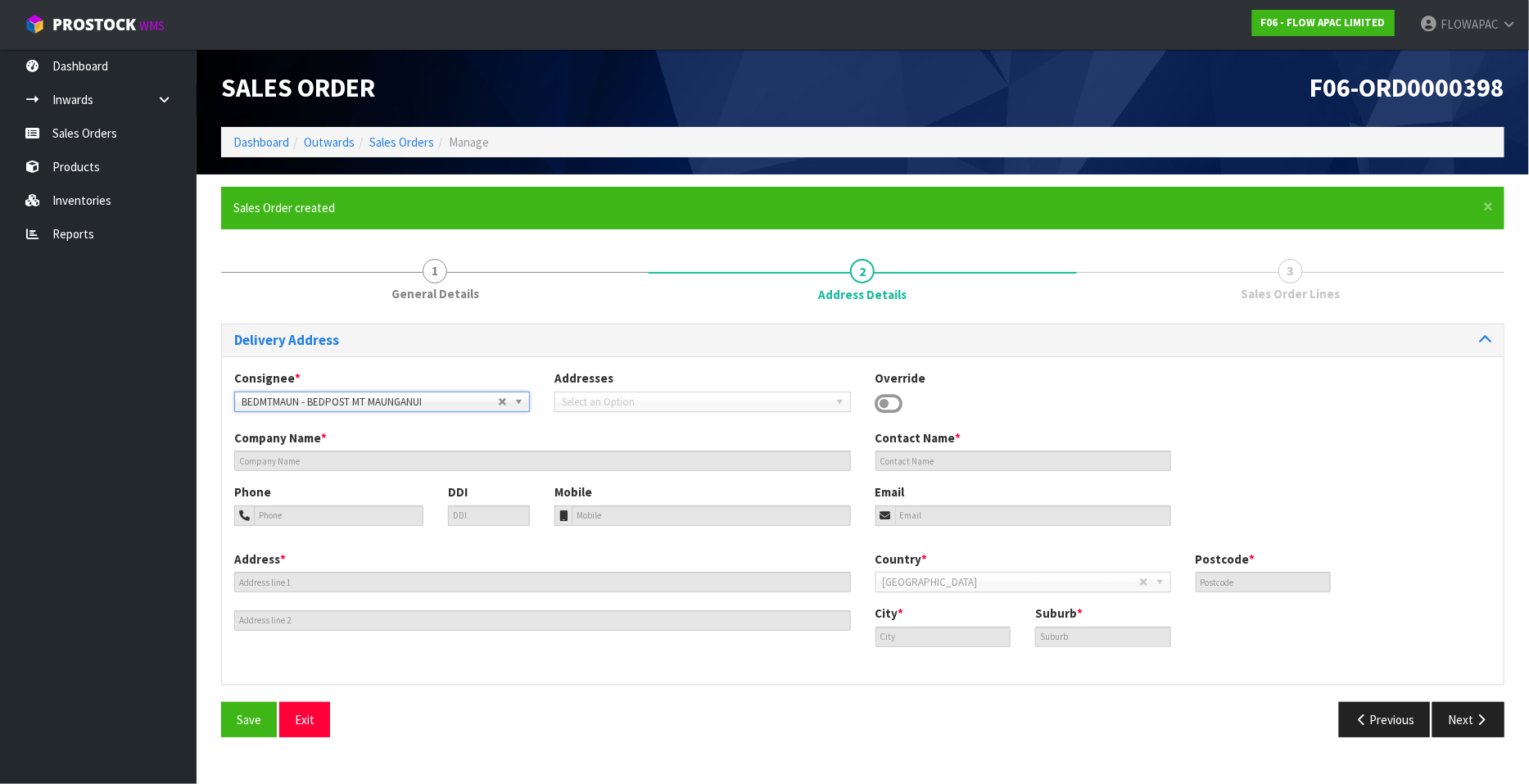
type input "BEDPOST MT MAUNGANUI"
type input "[PERSON_NAME]"
type input "[STREET_ADDRESS][PERSON_NAME]"
type input "3116"
type input "MT MAUNGANUI"
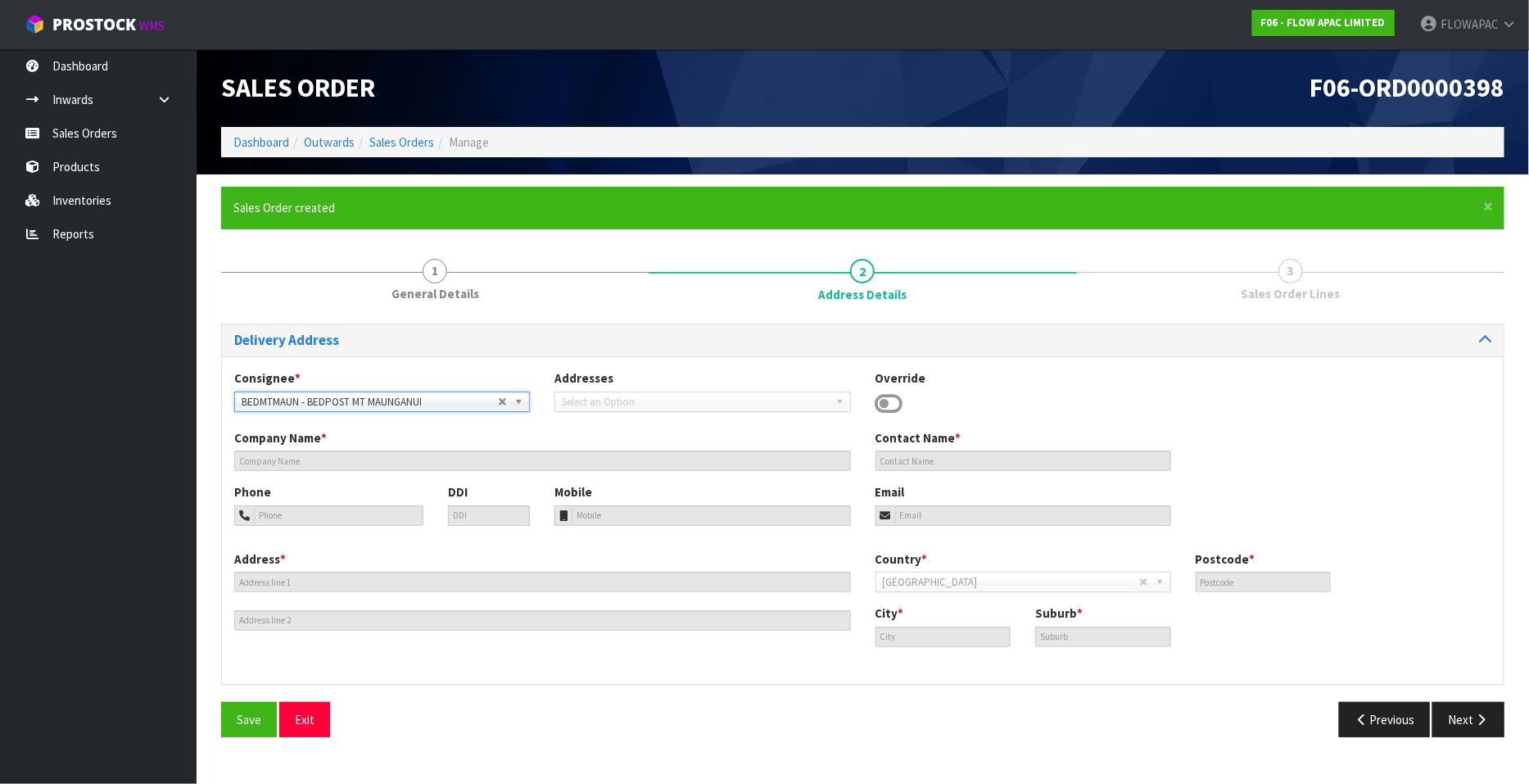
type input "MT MAUNGANUI"
click at [248, 733] on button "Save" at bounding box center [249, 719] width 55 height 35
click at [1463, 726] on button "Next" at bounding box center [1468, 719] width 72 height 35
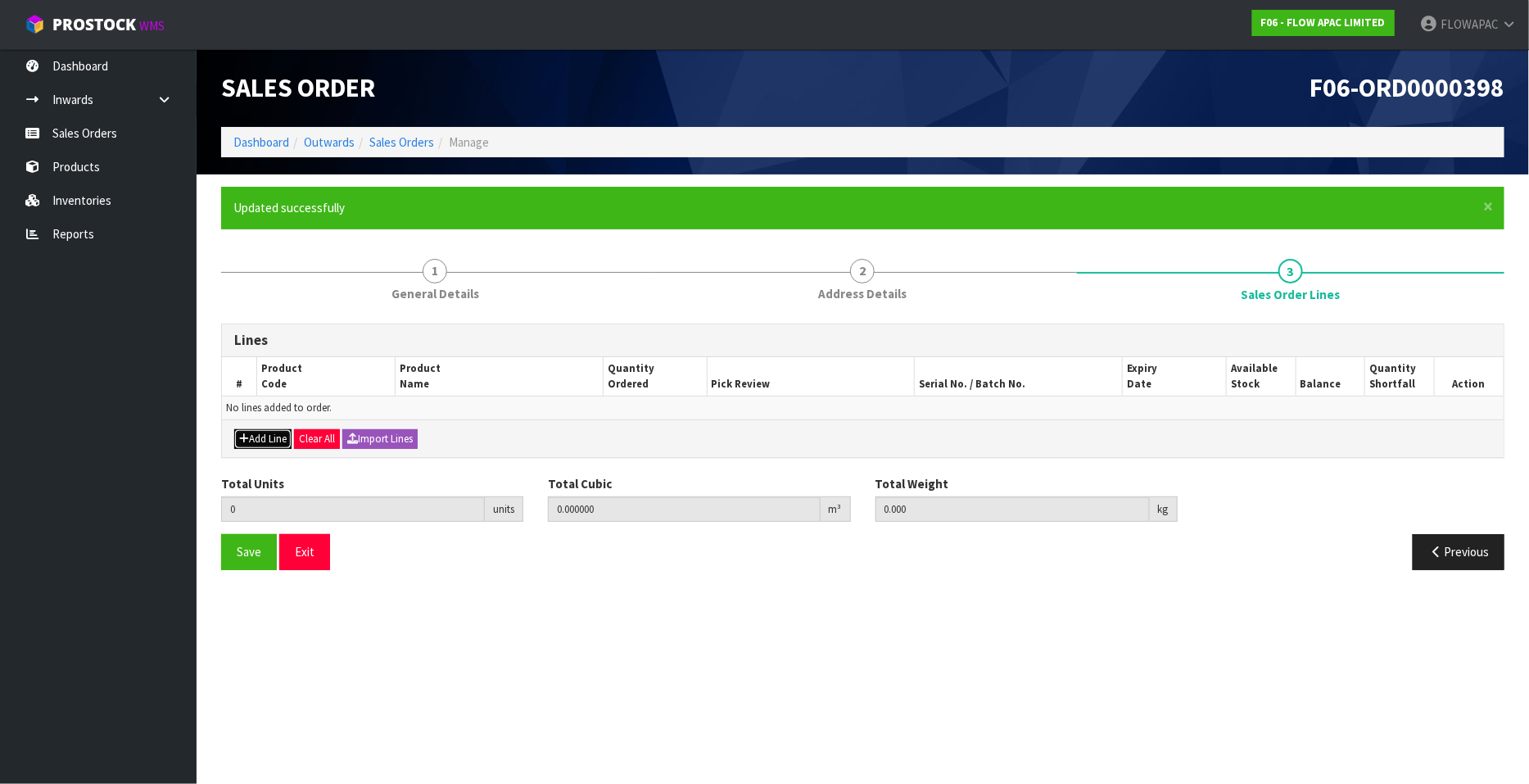
click at [261, 438] on button "Add Line" at bounding box center [263, 439] width 57 height 20
type input "0"
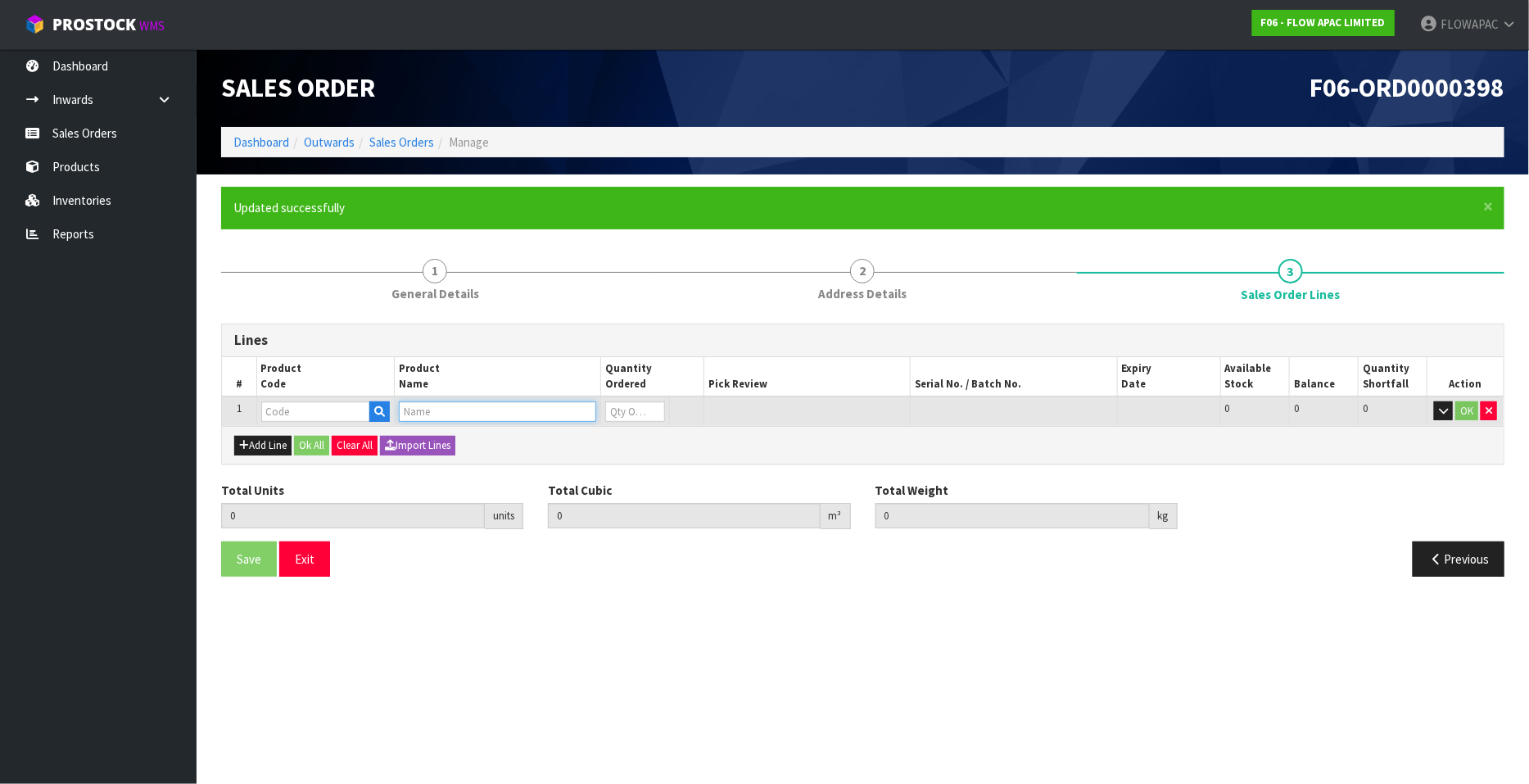
click at [427, 408] on input "text" at bounding box center [497, 411] width 197 height 20
type input "H2 MATTRESS FIRM LONG"
drag, startPoint x: 565, startPoint y: 431, endPoint x: 576, endPoint y: 431, distance: 11.0
click at [567, 431] on link "H2 MATTRESS FIRM LONG SINGLE" at bounding box center [505, 438] width 211 height 22
type input "H2 MATTRESS FIRM LONG SINGLE"
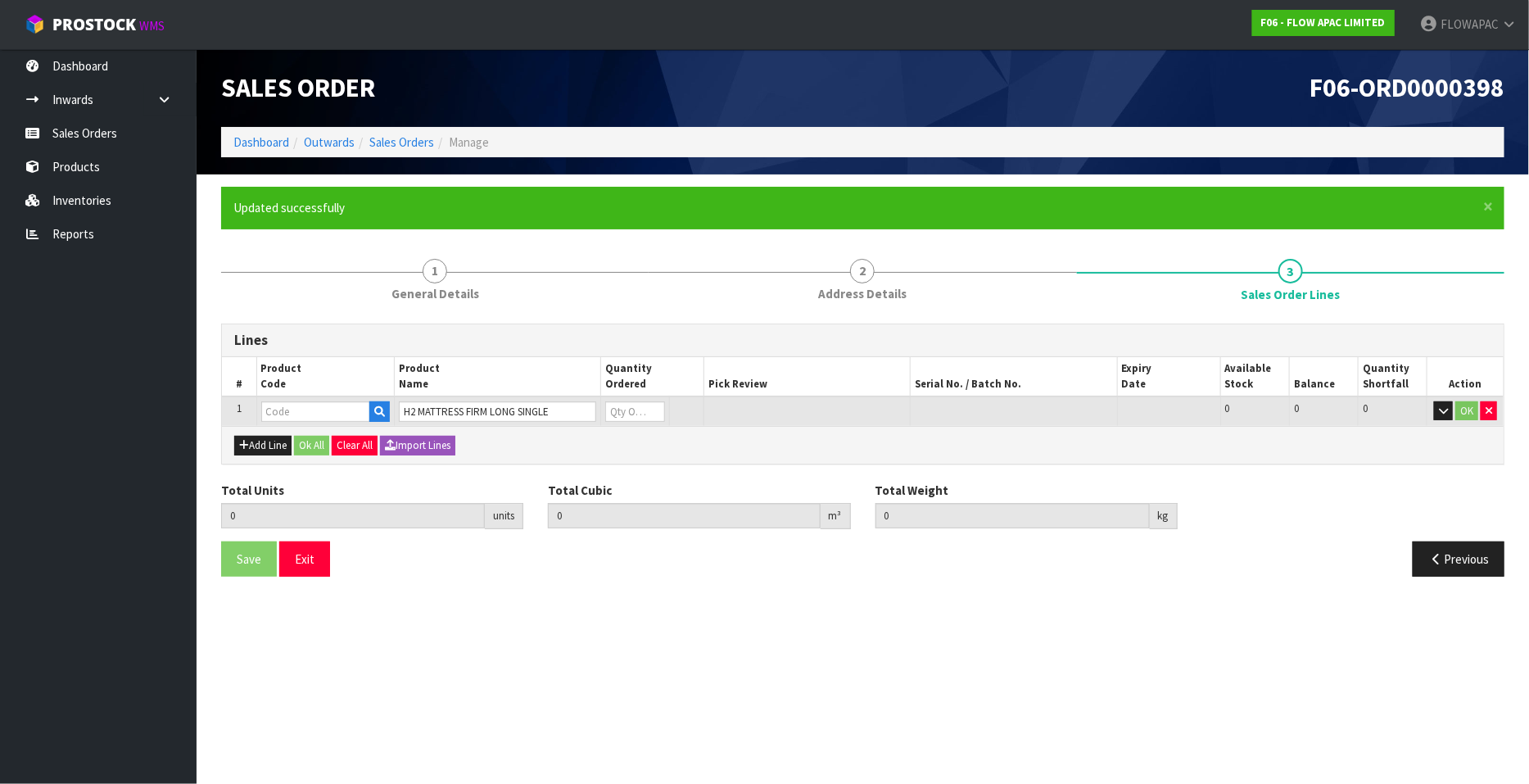
type input "0.000000"
type input "0.000"
type input "BZA0278LS"
type input "0"
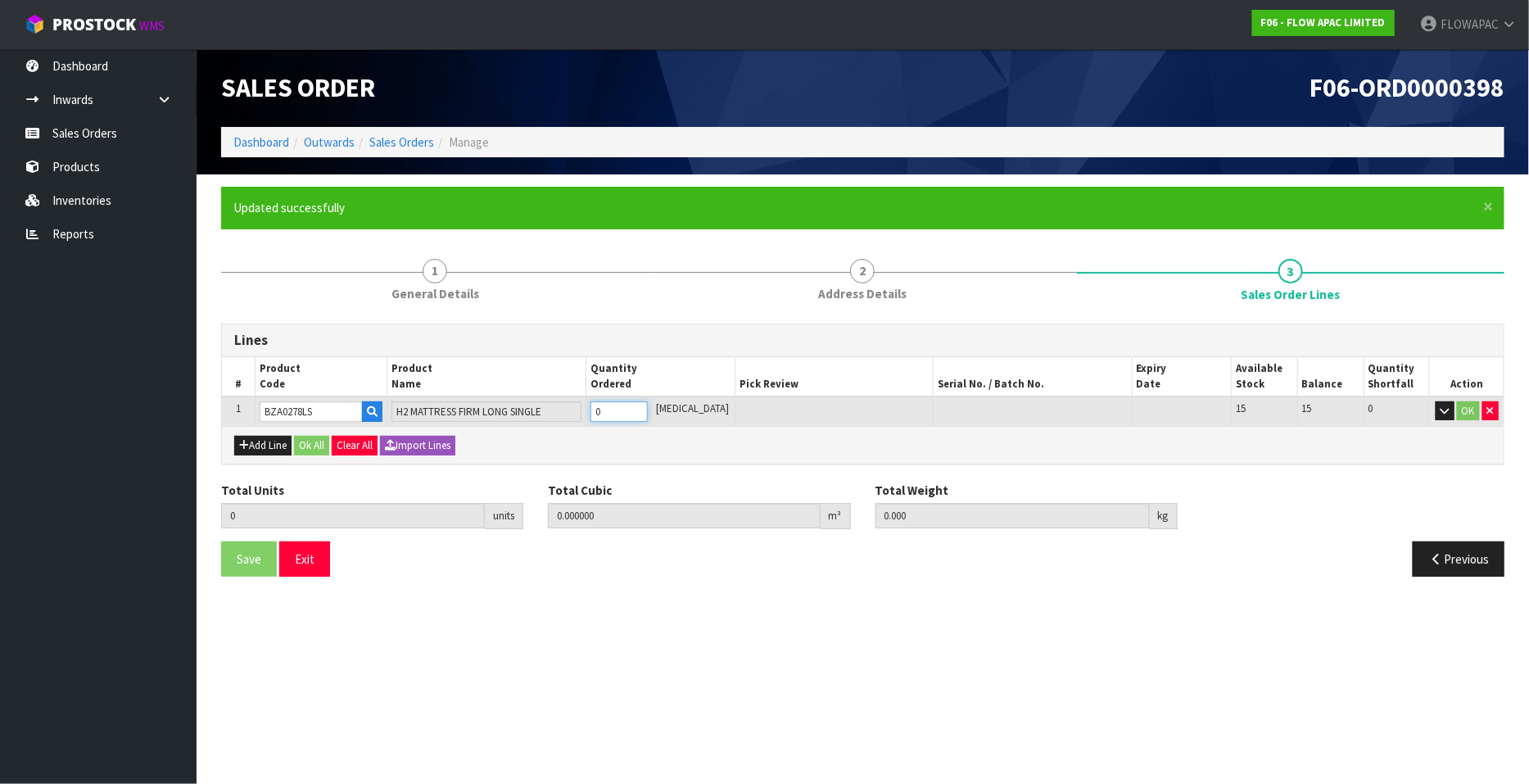
type input "1"
type input "0.4646"
type input "30"
type input "1"
click at [648, 407] on input "1" at bounding box center [619, 411] width 57 height 20
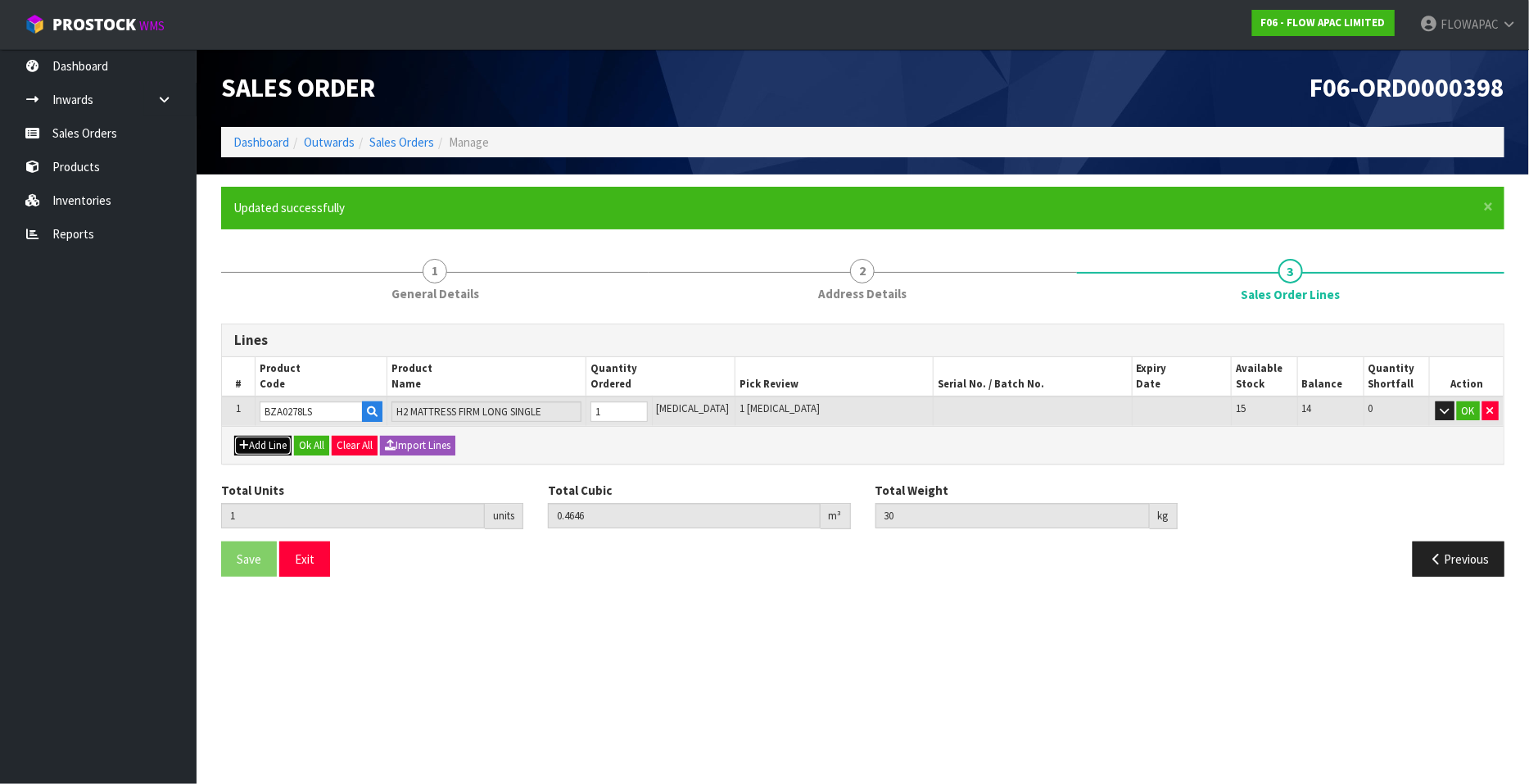
click at [278, 444] on button "Add Line" at bounding box center [263, 445] width 57 height 20
type input "0"
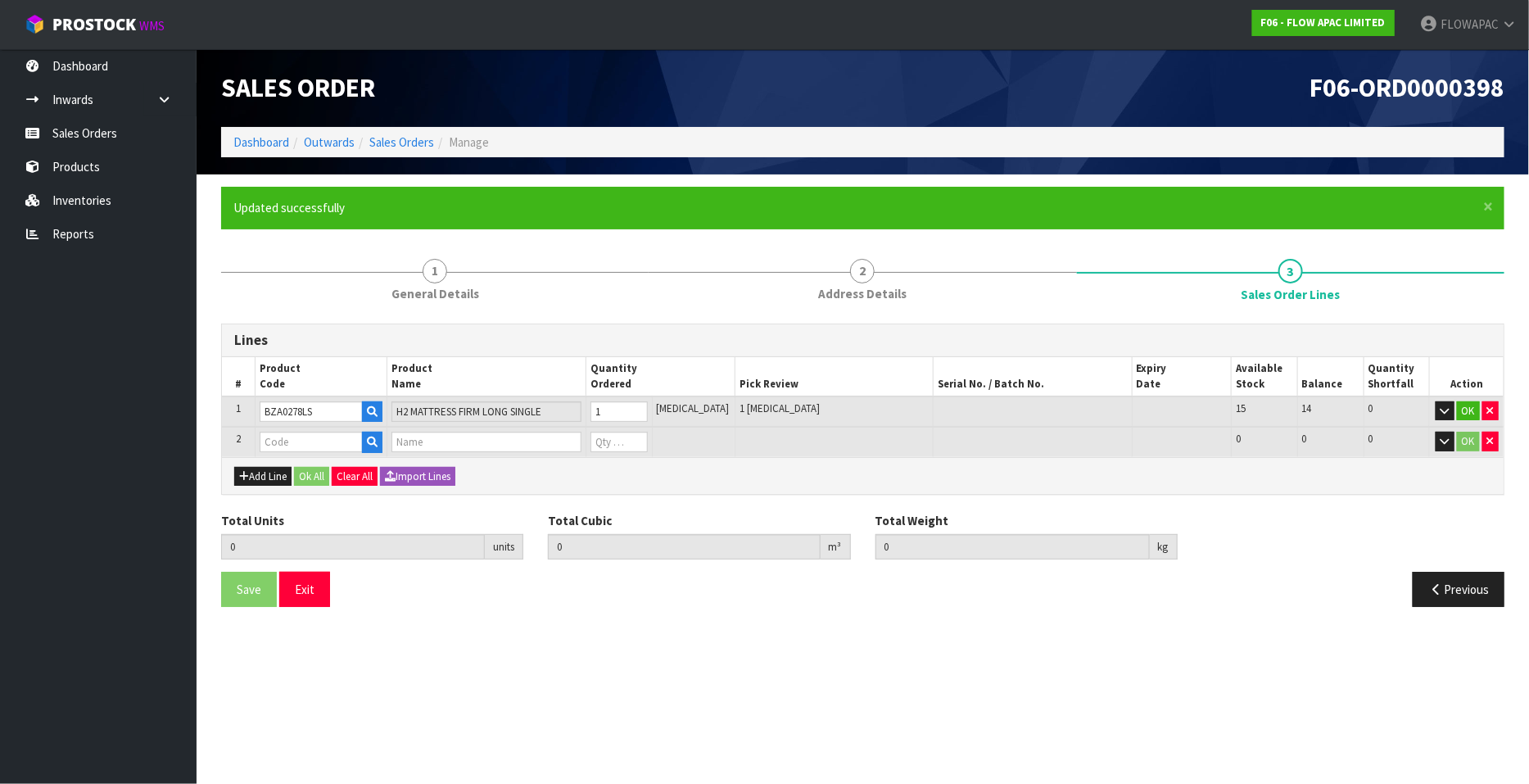
click at [441, 429] on td at bounding box center [486, 442] width 198 height 31
click at [438, 452] on td at bounding box center [486, 442] width 198 height 31
click at [470, 440] on input "text" at bounding box center [486, 441] width 189 height 20
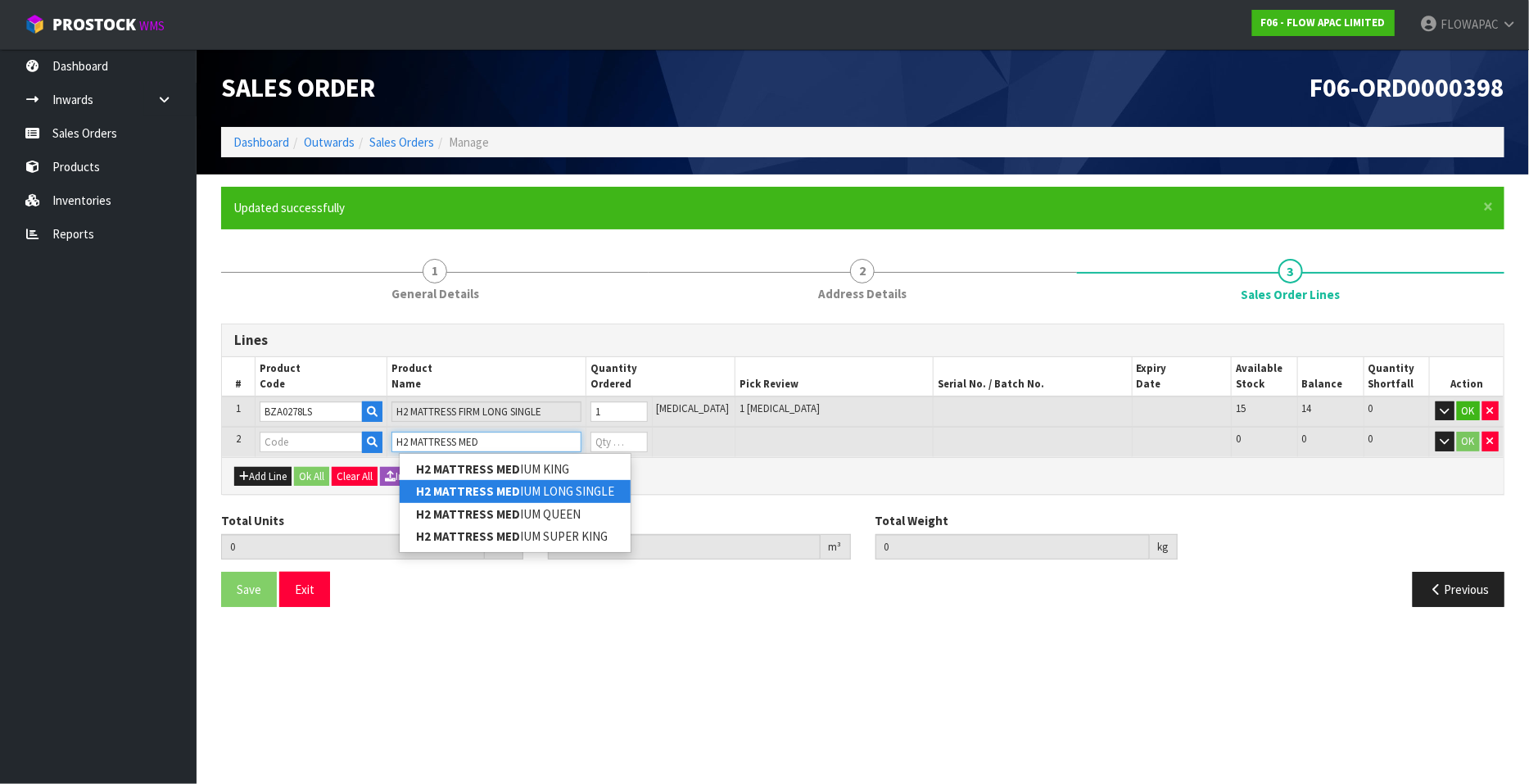
type input "H2 MATTRESS MED"
click at [601, 490] on link "H2 MATTRESS MED IUM LONG SINGLE" at bounding box center [515, 490] width 231 height 22
type input "H2 MATTRESS MEDIUM LONG SINGLE"
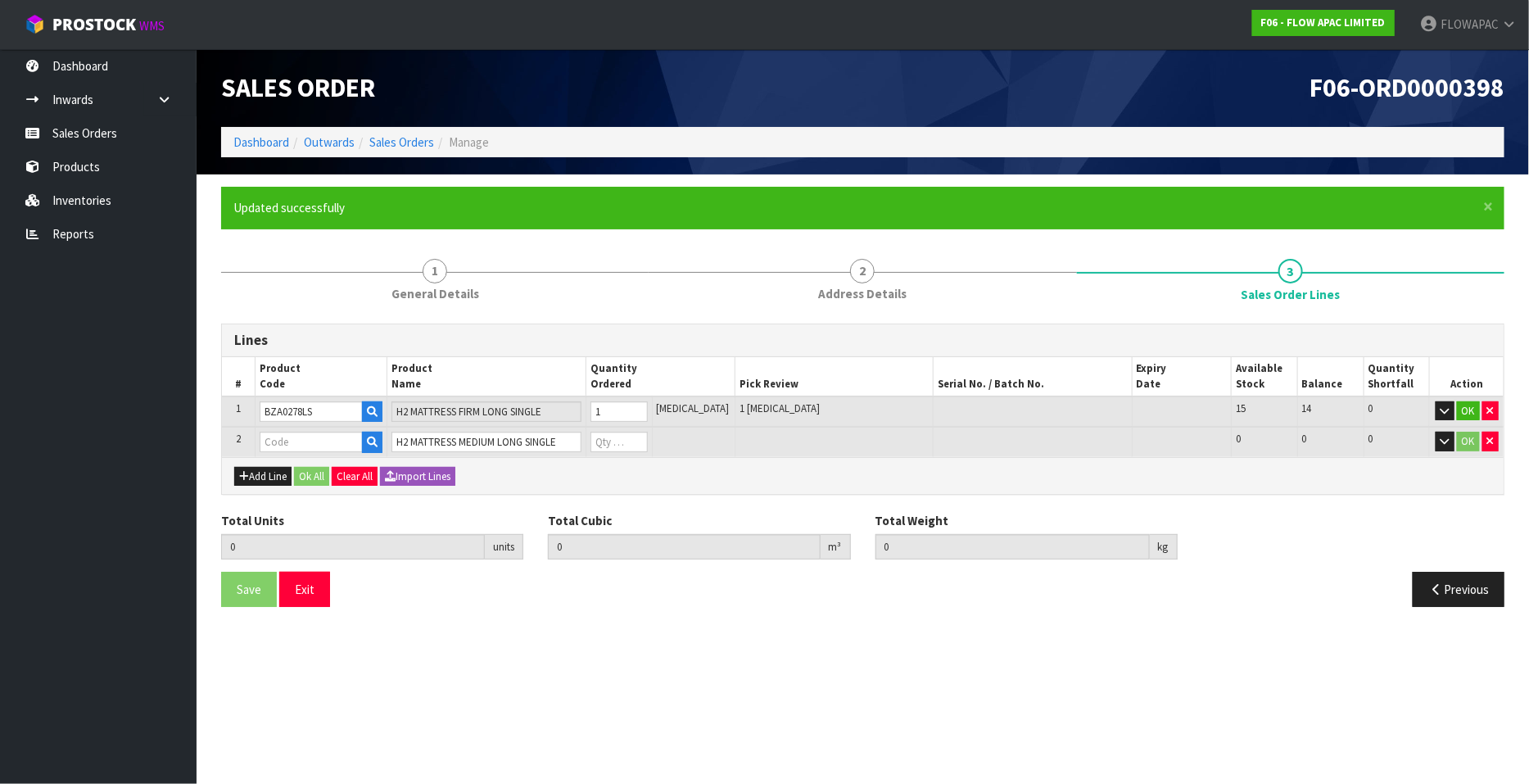
type input "1"
type input "0.4646"
type input "30"
type input "BZA0277LS"
type input "0"
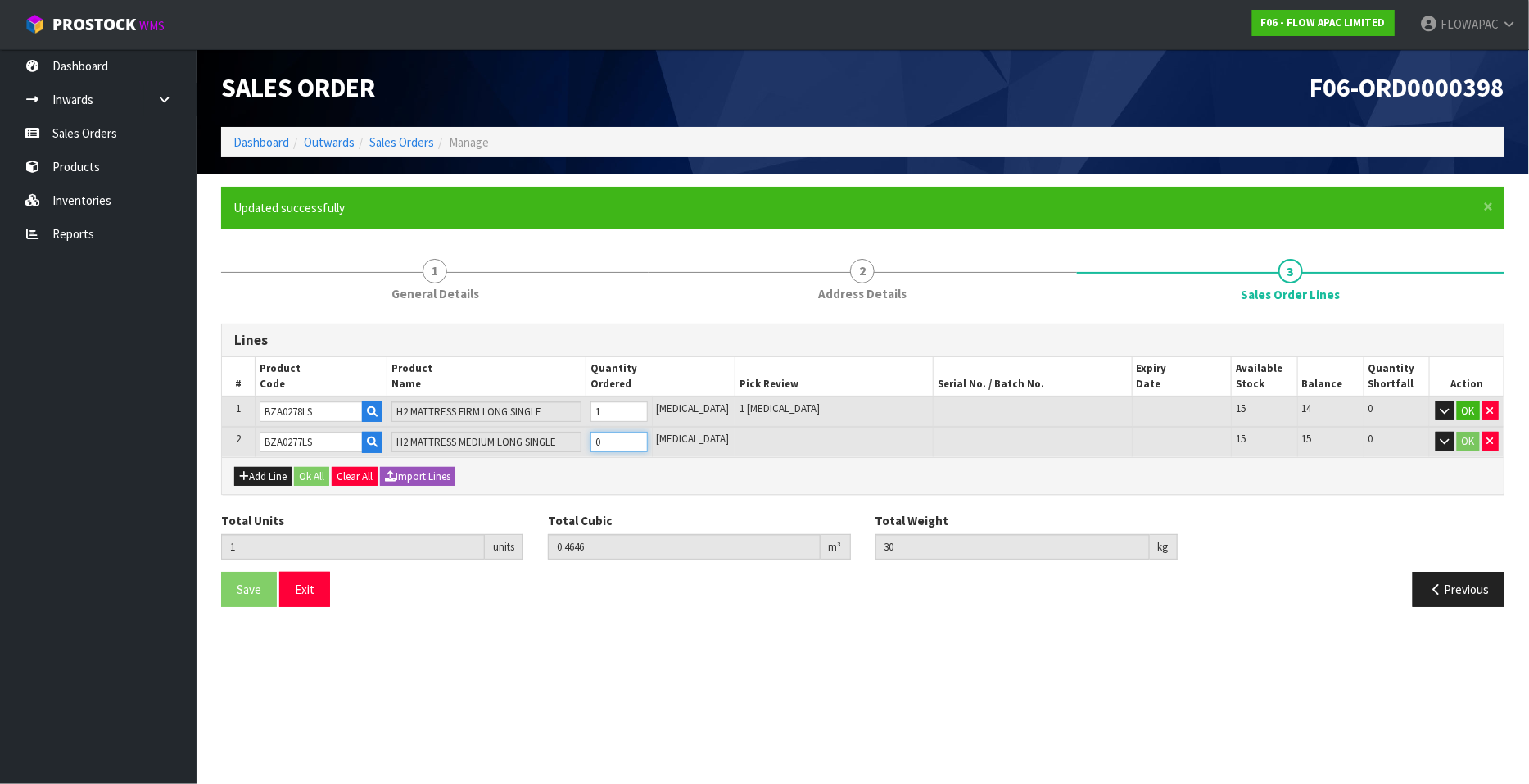
type input "2"
type input "0.950176"
type input "60"
type input "1"
click at [648, 438] on input "1" at bounding box center [619, 441] width 57 height 20
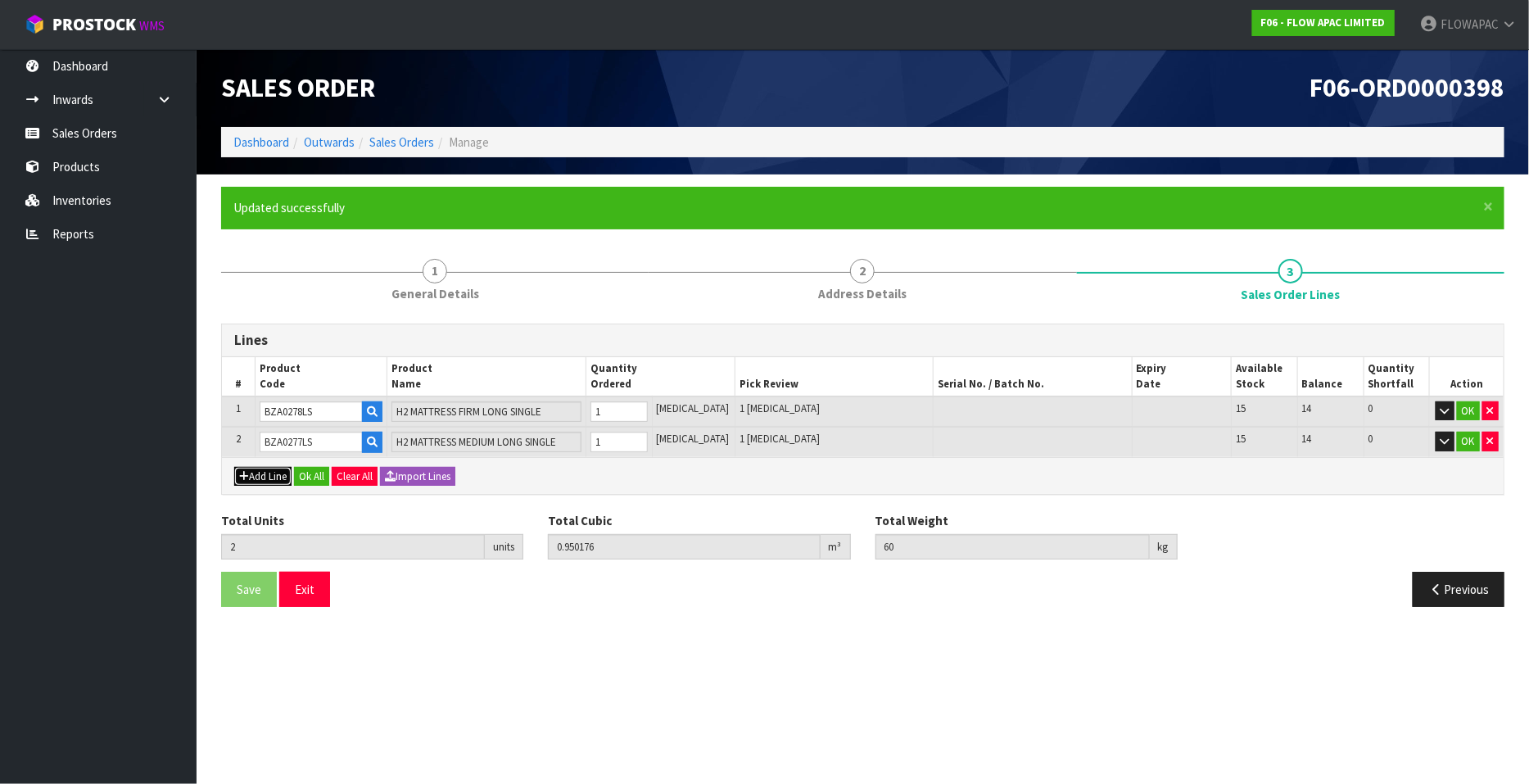
click at [252, 469] on button "Add Line" at bounding box center [263, 476] width 57 height 20
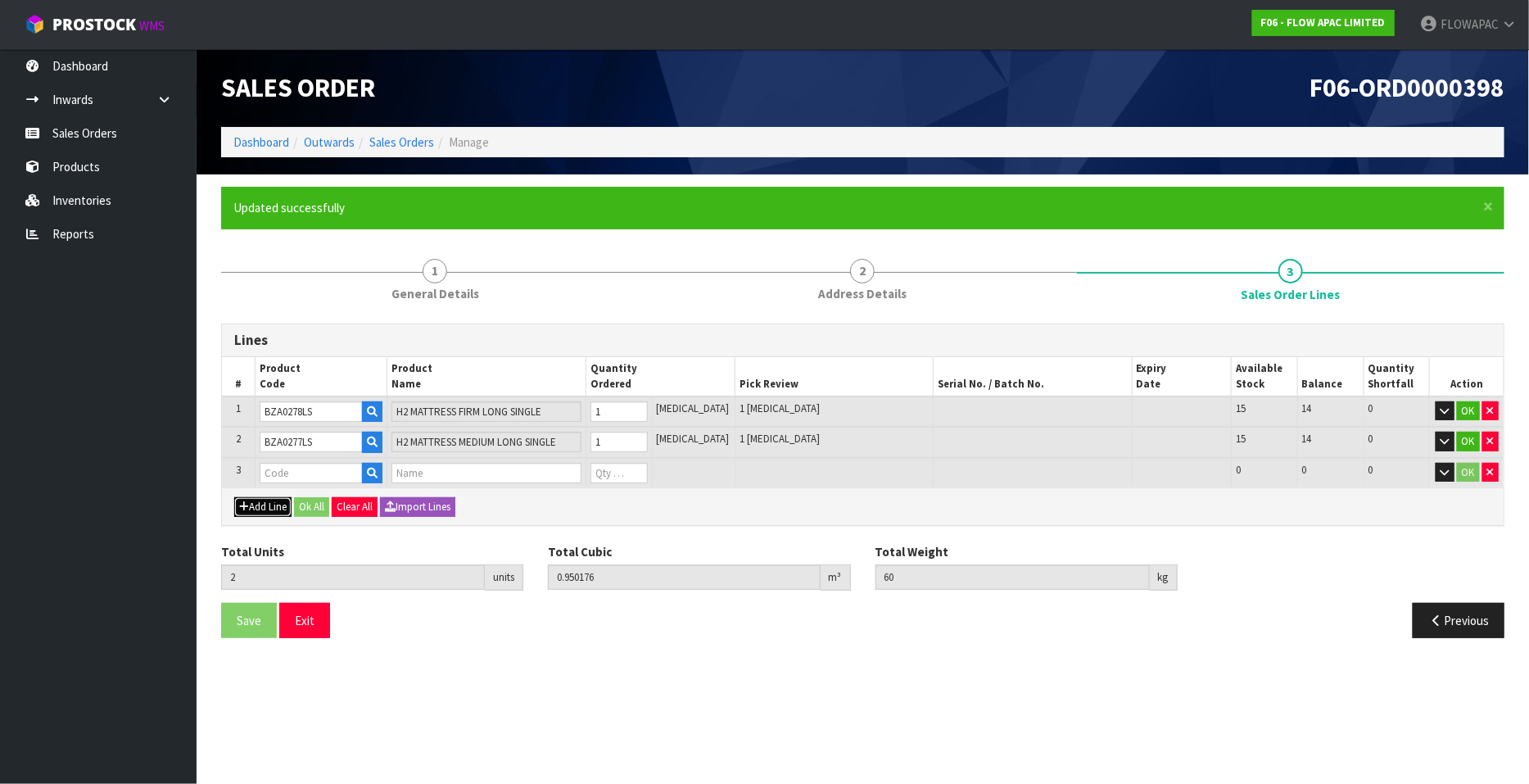
type input "0"
drag, startPoint x: 430, startPoint y: 467, endPoint x: 443, endPoint y: 467, distance: 13.0
click at [430, 468] on input "text" at bounding box center [486, 472] width 189 height 20
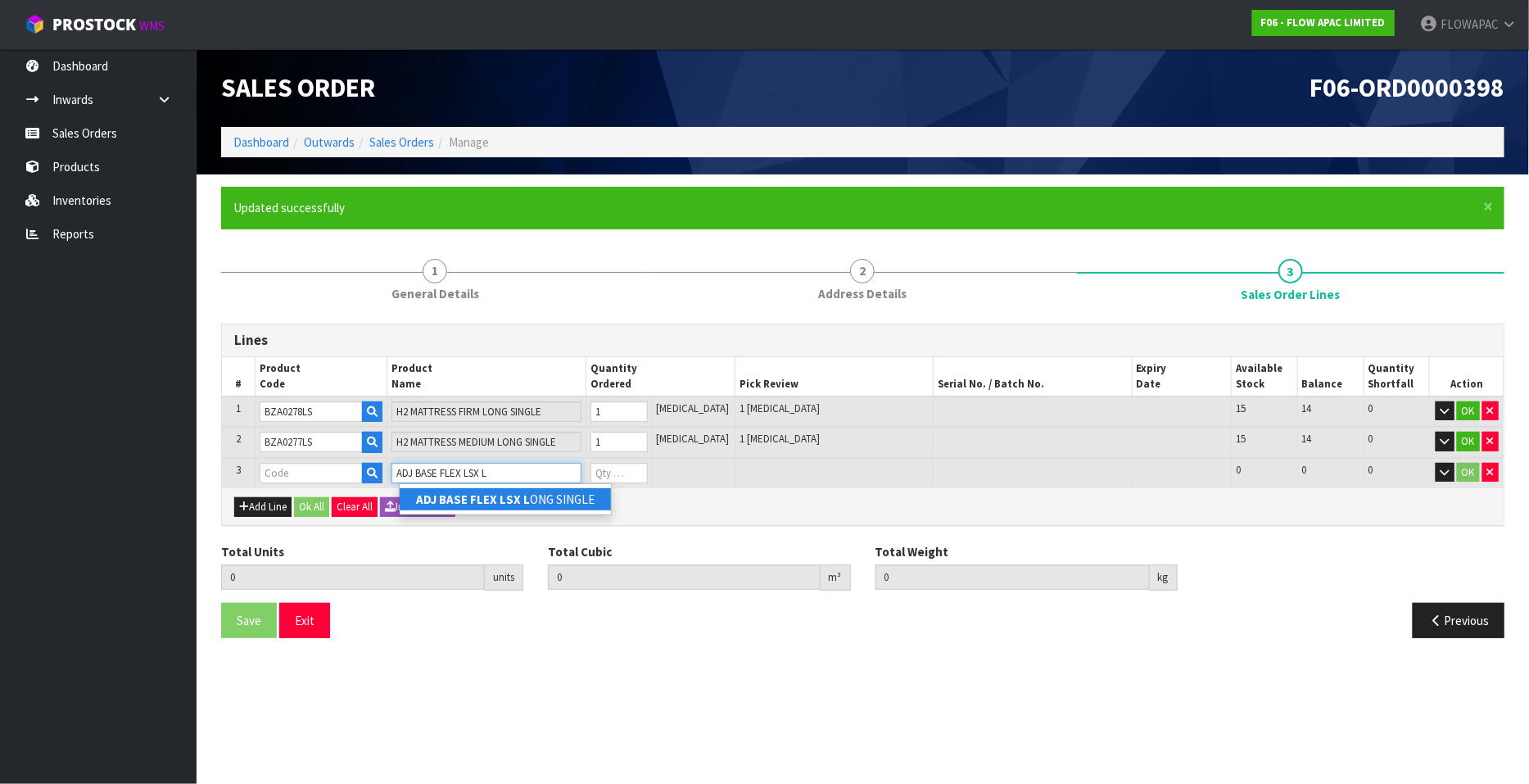
type input "ADJ BASE FLEX LSX L"
click at [525, 506] on link "ADJ BASE FLEX LSX L ONG SINGLE" at bounding box center [505, 499] width 211 height 22
type input "ADJ BASE FLEX LSX LONG SINGLE"
type input "2"
type input "0.950176"
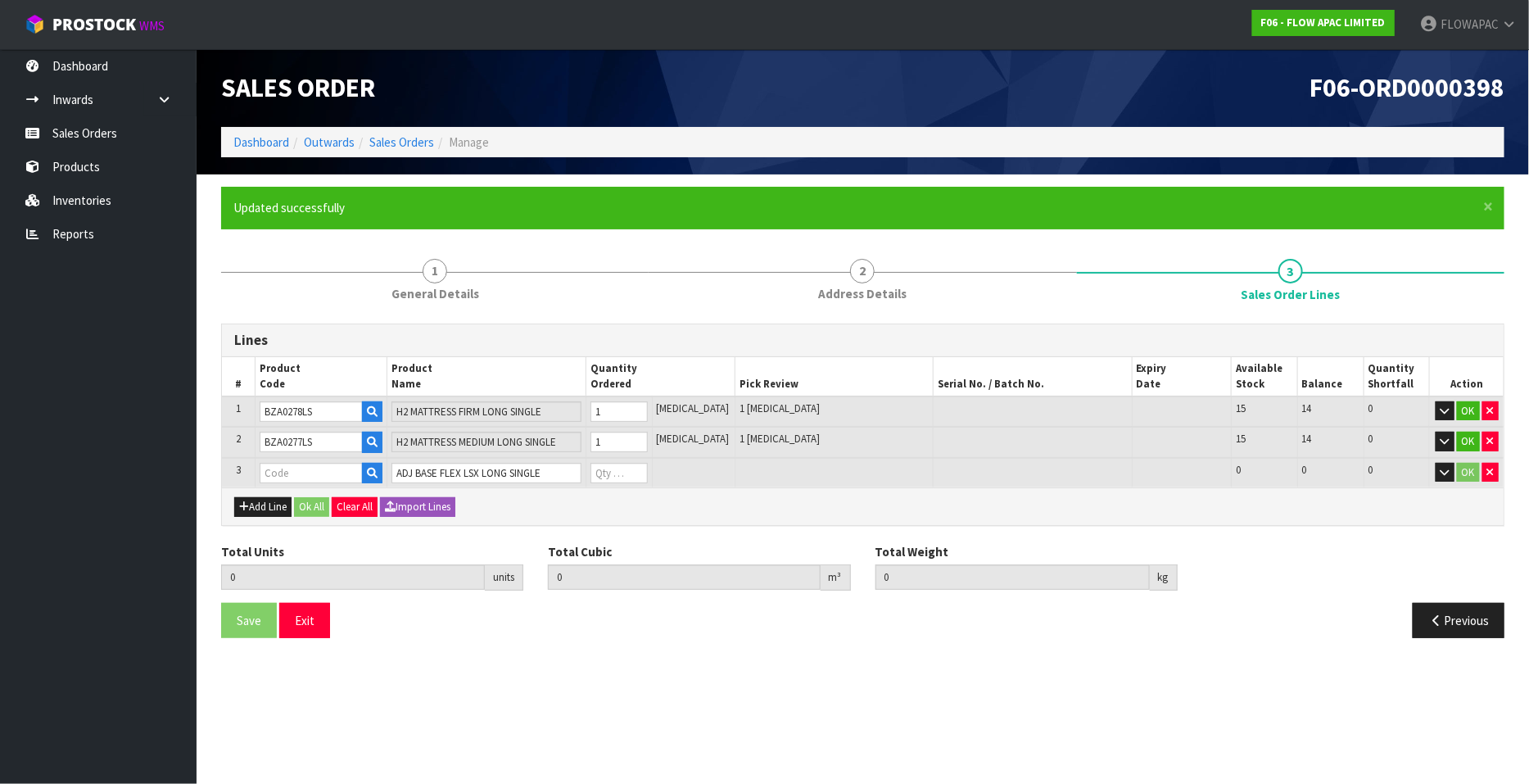
type input "60"
type input "BZF021102"
type input "0"
type input "3"
type input "1.137896"
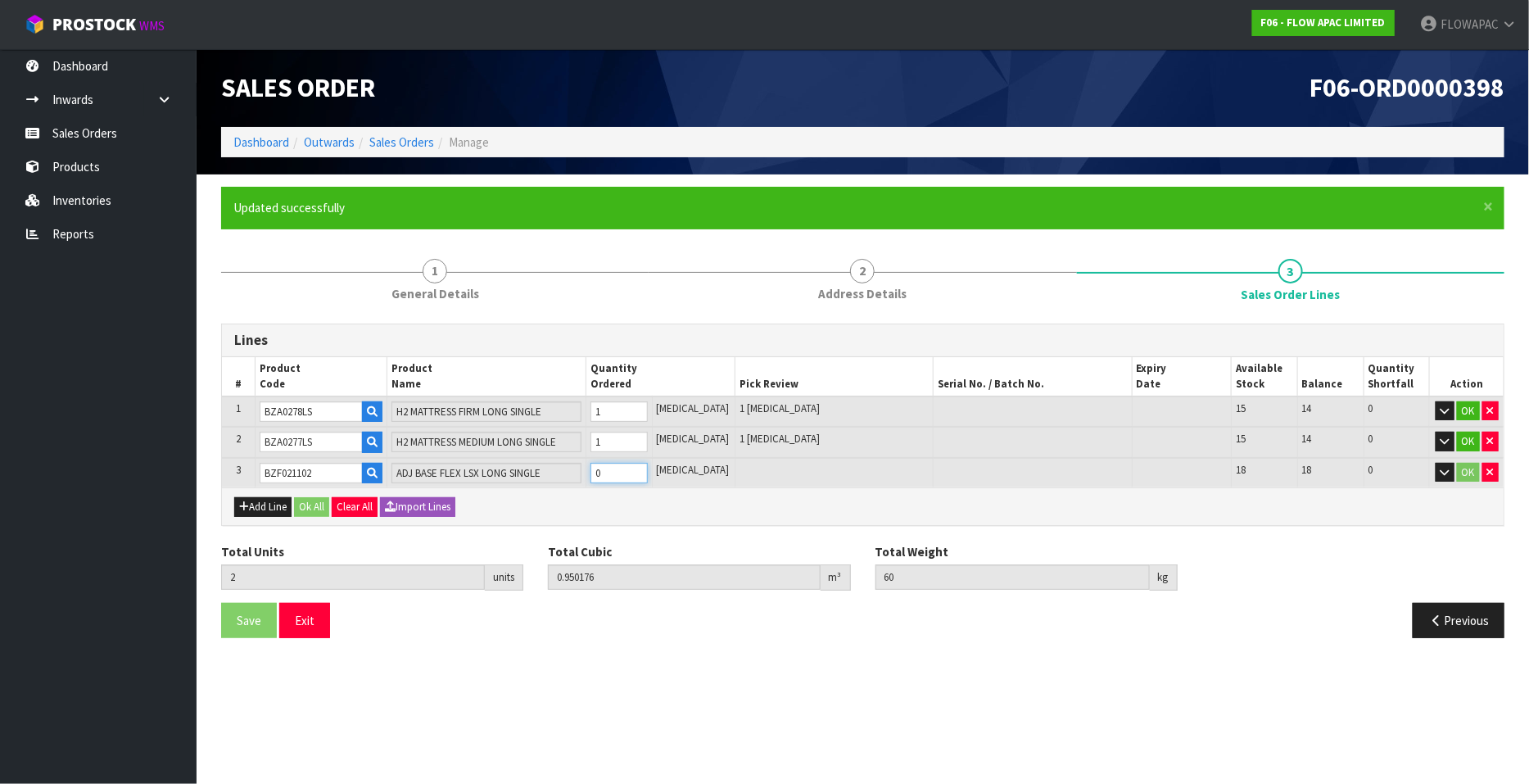
type input "126"
type input "1"
click at [648, 465] on input "1" at bounding box center [619, 472] width 57 height 20
type input "4"
type input "1.325616"
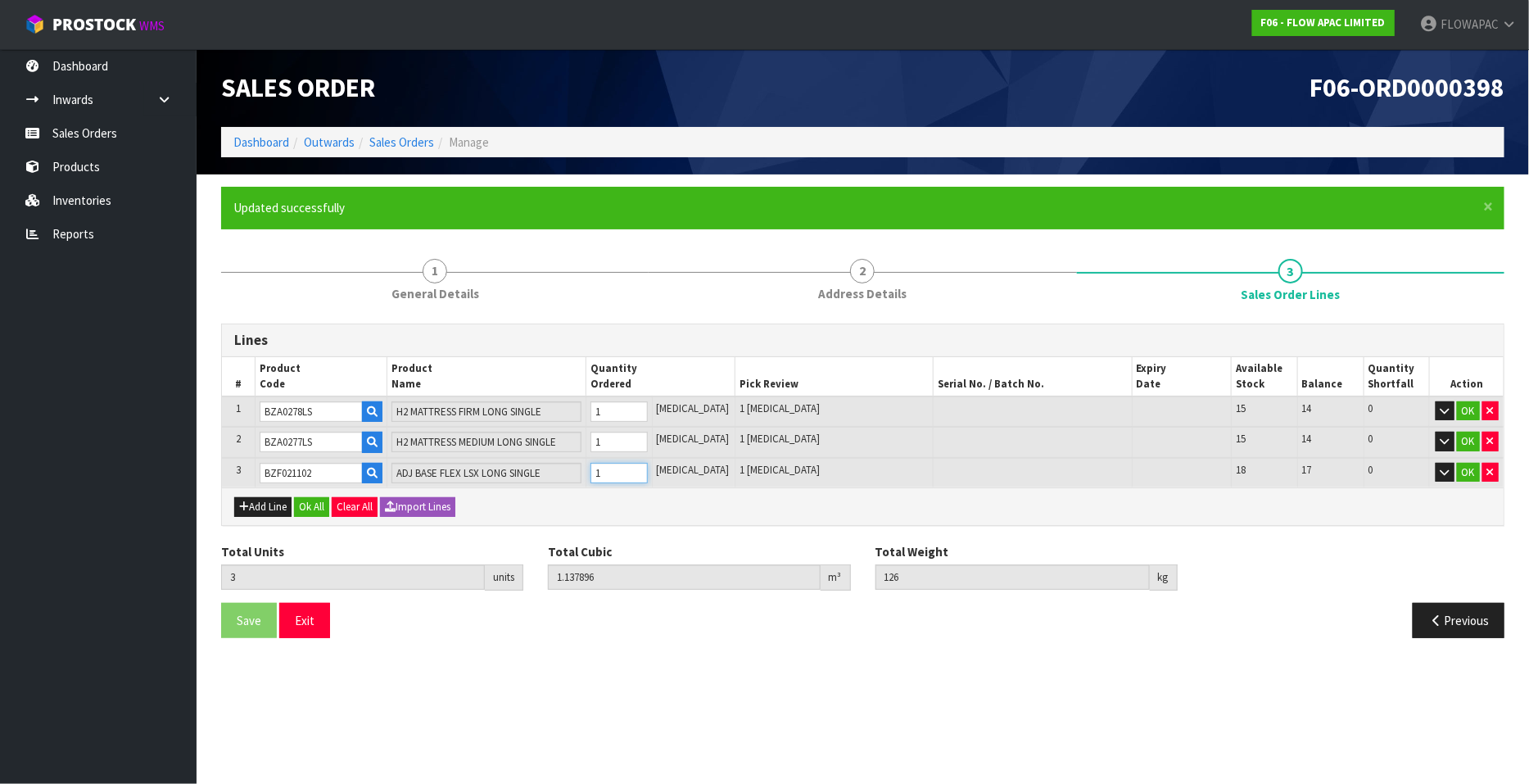
type input "192"
type input "2"
click at [648, 465] on input "2" at bounding box center [619, 472] width 57 height 20
click at [317, 505] on button "Ok All" at bounding box center [311, 506] width 35 height 20
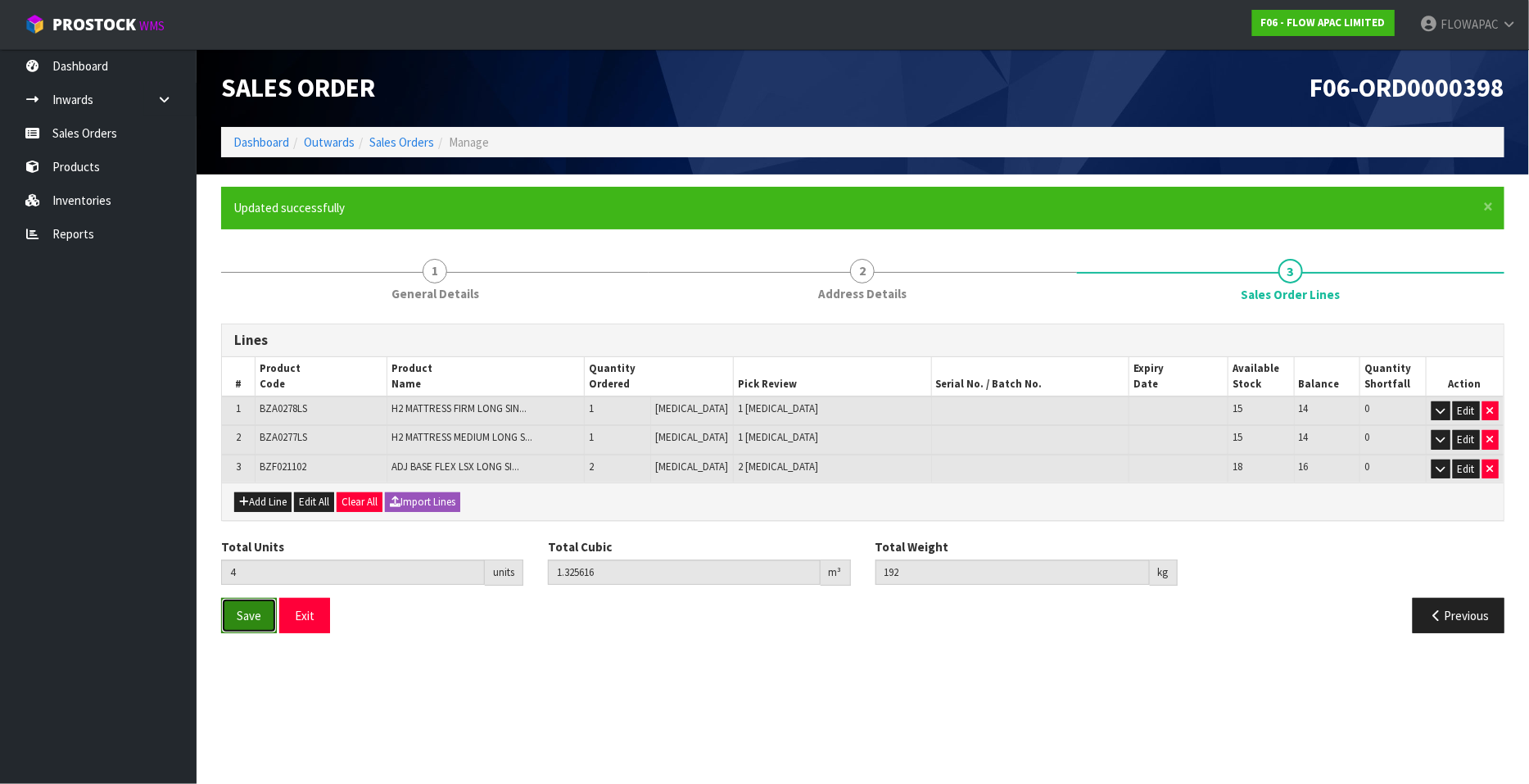
click at [258, 612] on span "Save" at bounding box center [249, 615] width 25 height 15
click at [303, 618] on button "Exit" at bounding box center [304, 615] width 51 height 35
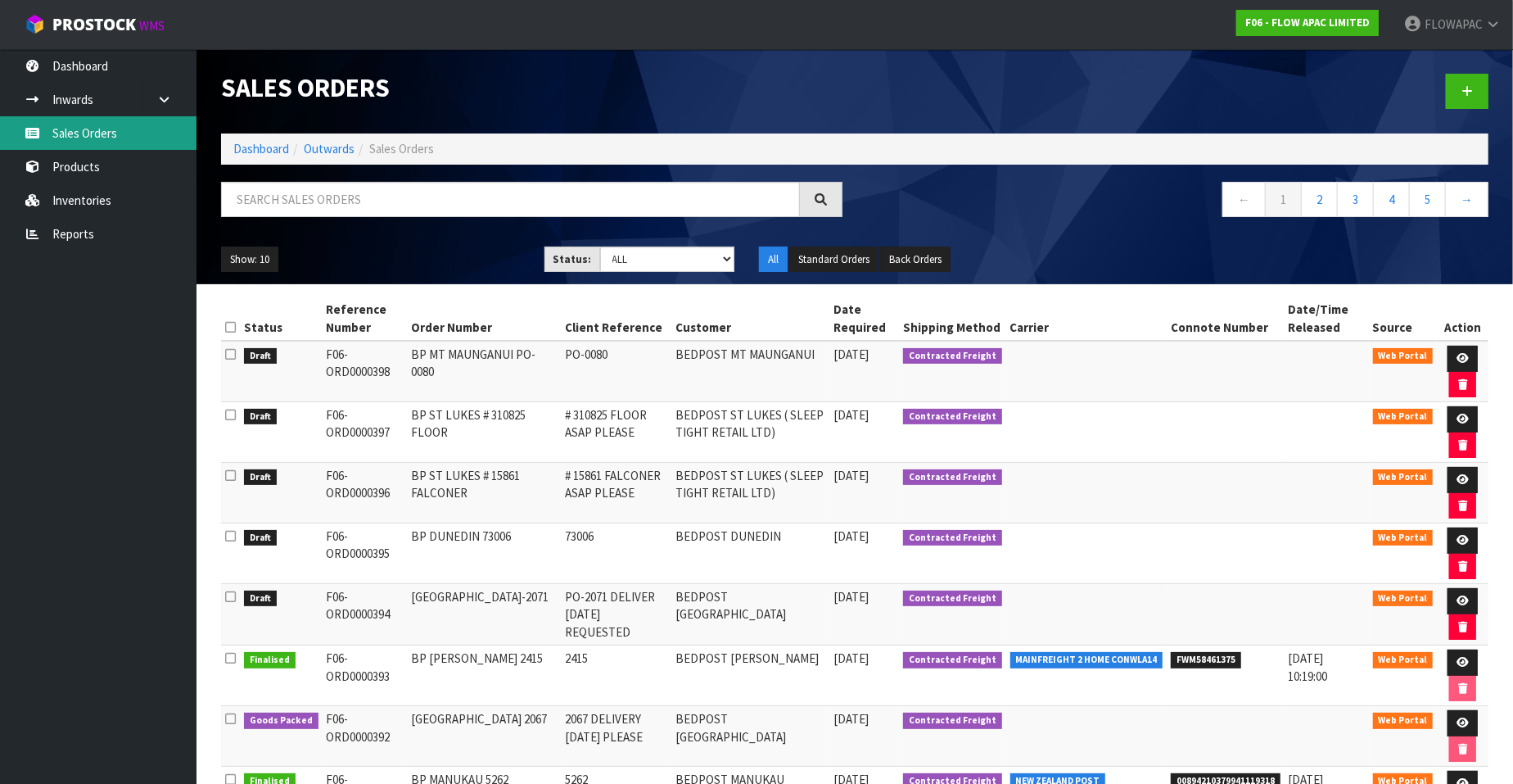
click at [105, 133] on link "Sales Orders" at bounding box center [98, 133] width 197 height 33
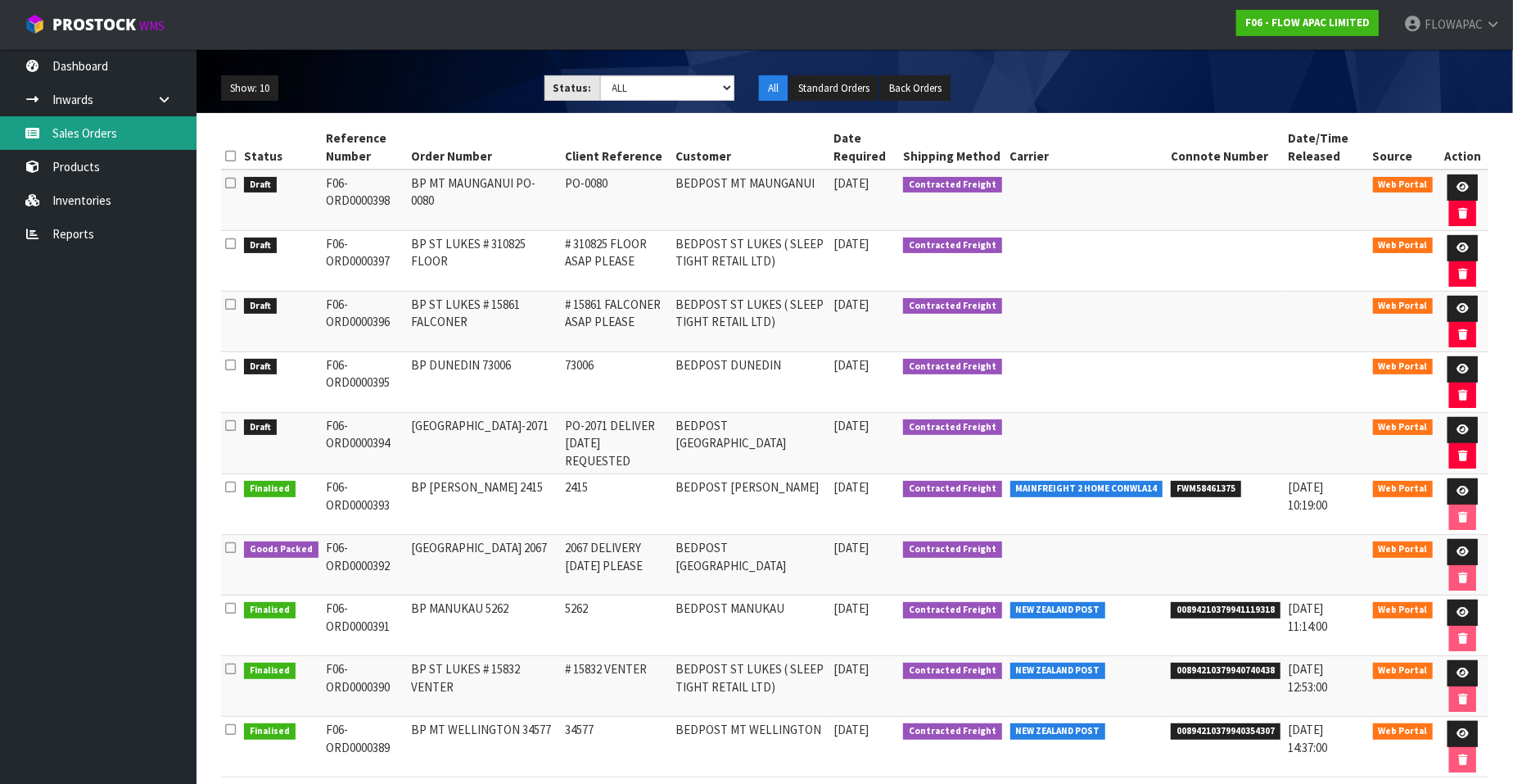
scroll to position [126, 0]
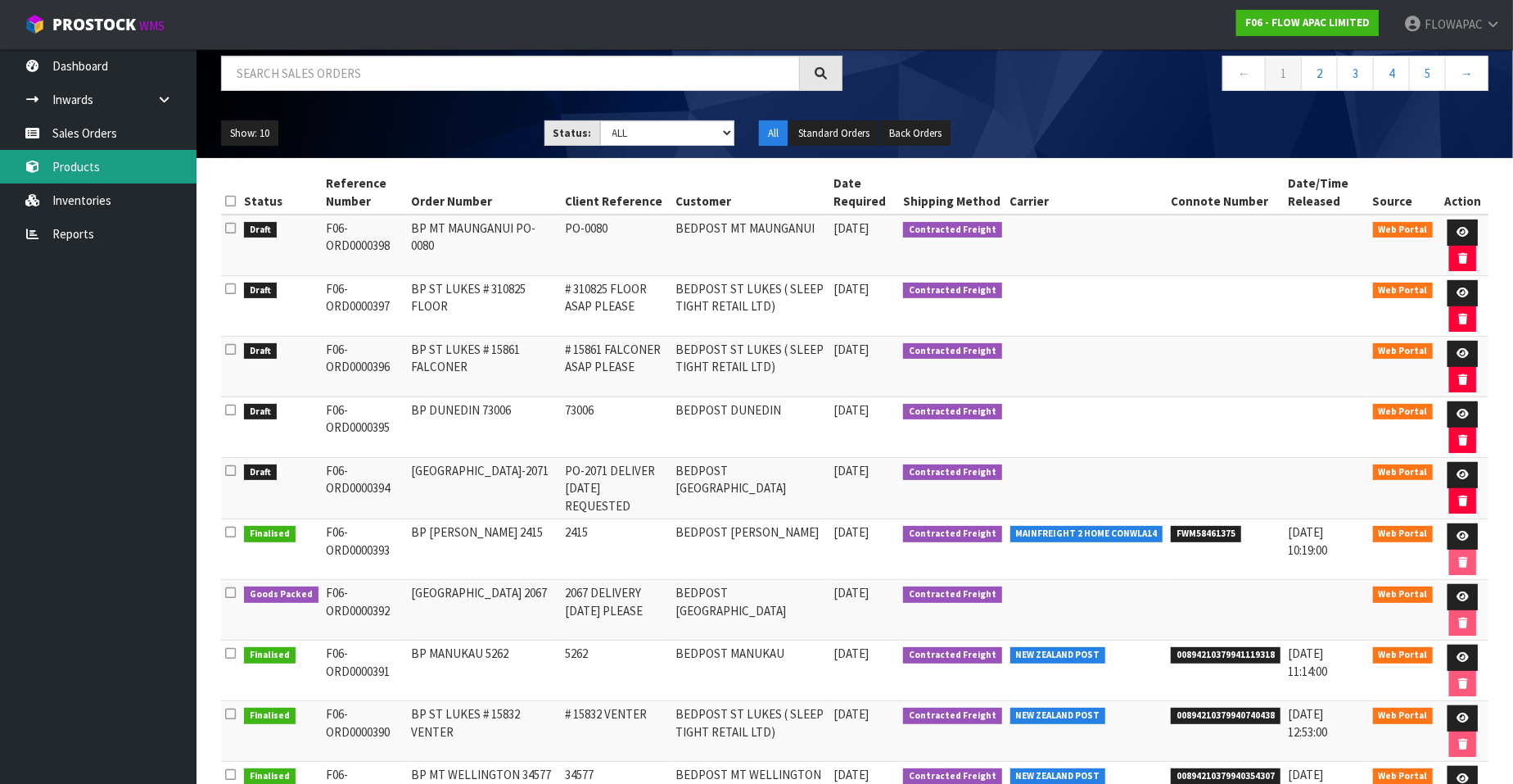
click at [100, 172] on link "Products" at bounding box center [98, 166] width 197 height 33
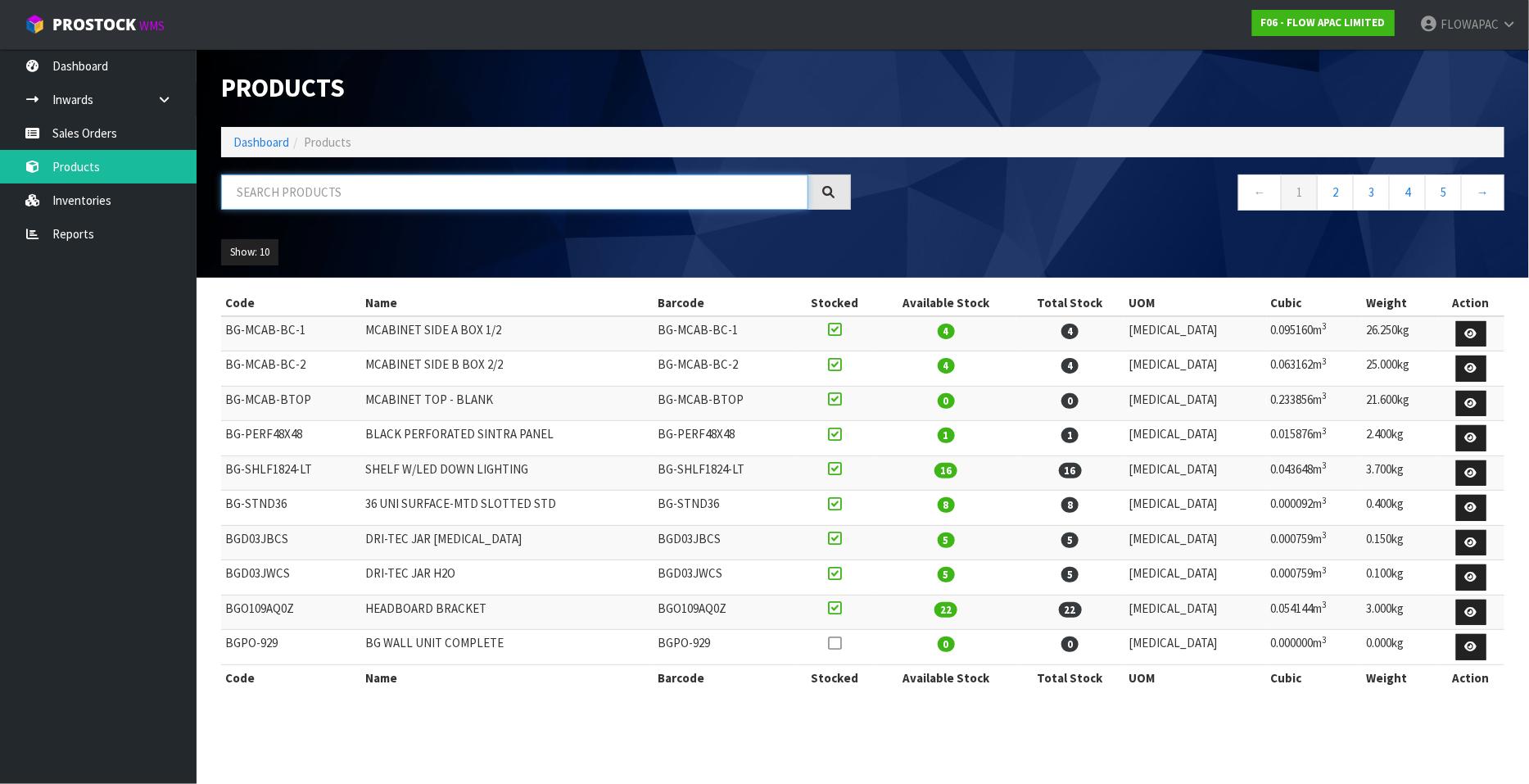
click at [301, 194] on input "text" at bounding box center [514, 192] width 587 height 35
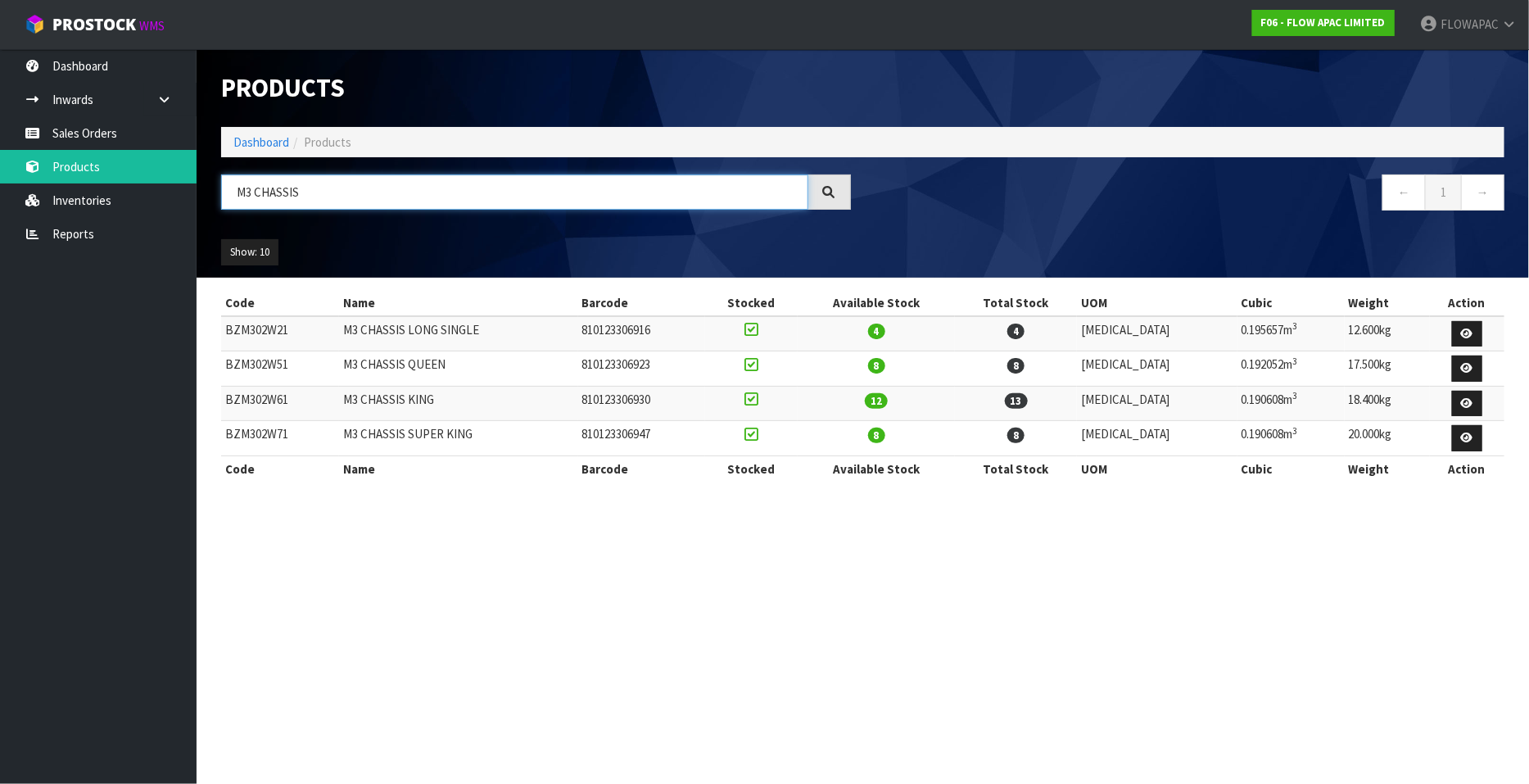
type input "M3 CHASSIS"
